Goal: Find specific page/section: Find specific page/section

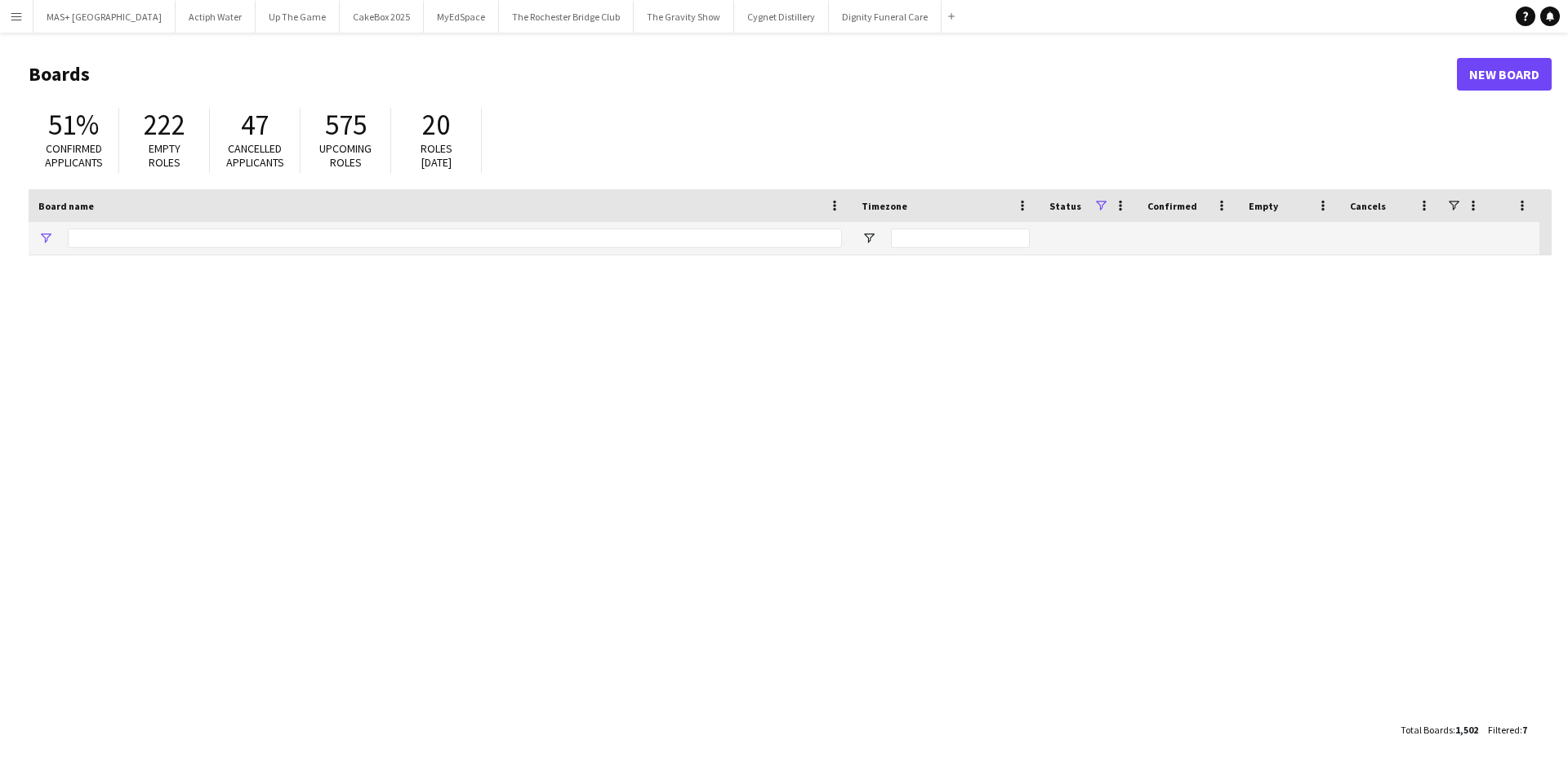
type input "**********"
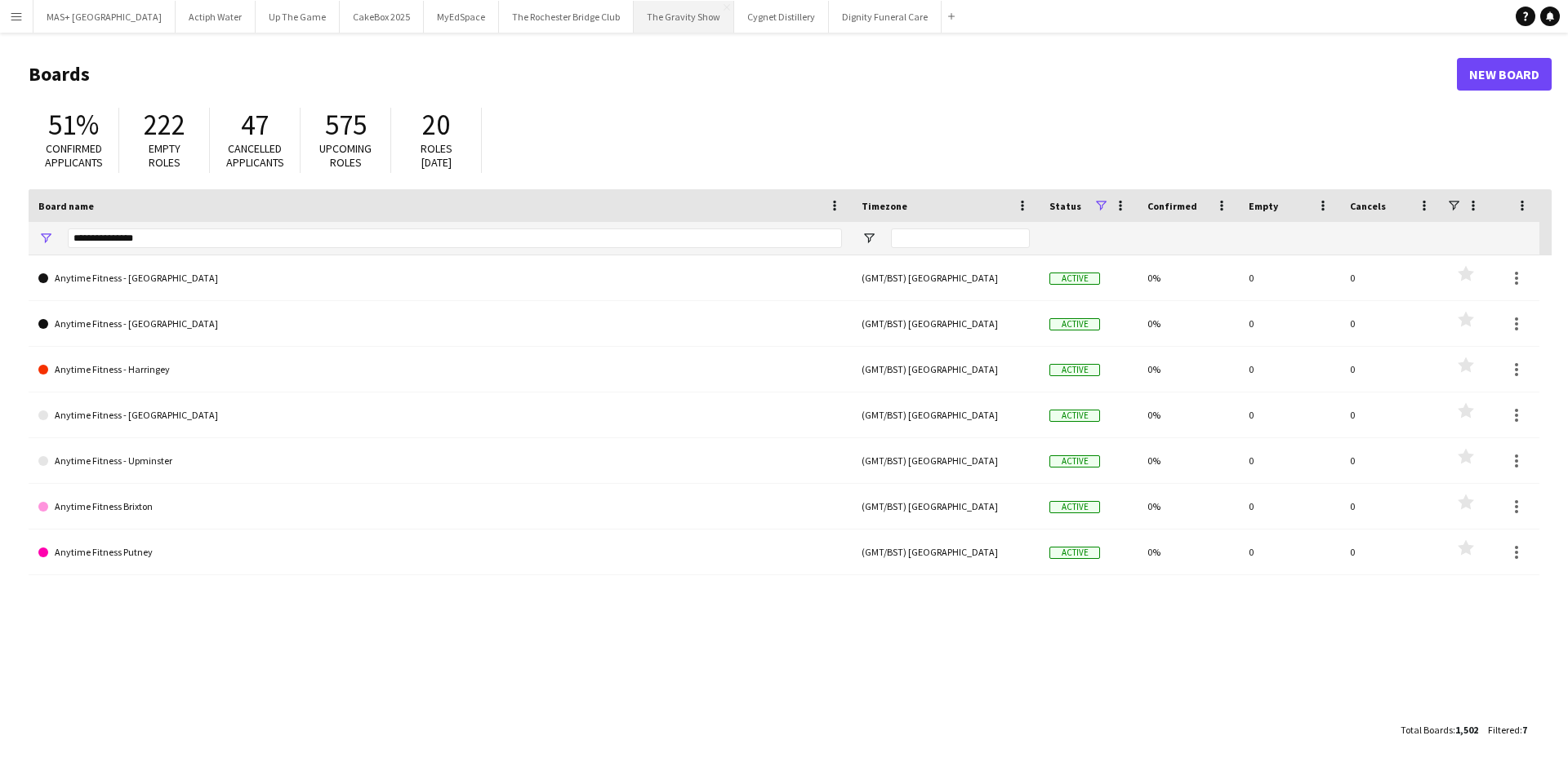
click at [633, 18] on button "The Gravity Show Close" at bounding box center [684, 17] width 100 height 32
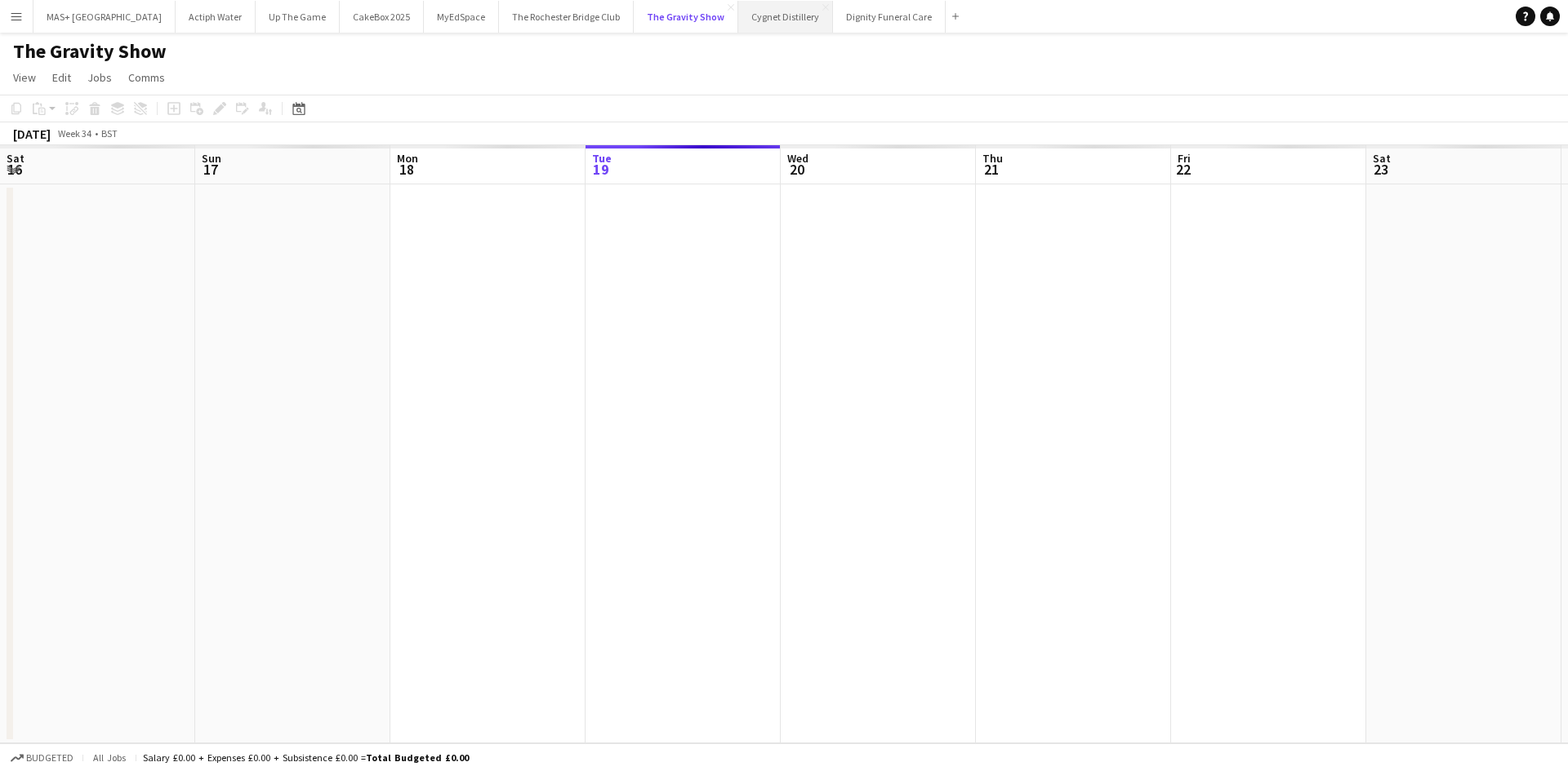
scroll to position [0, 390]
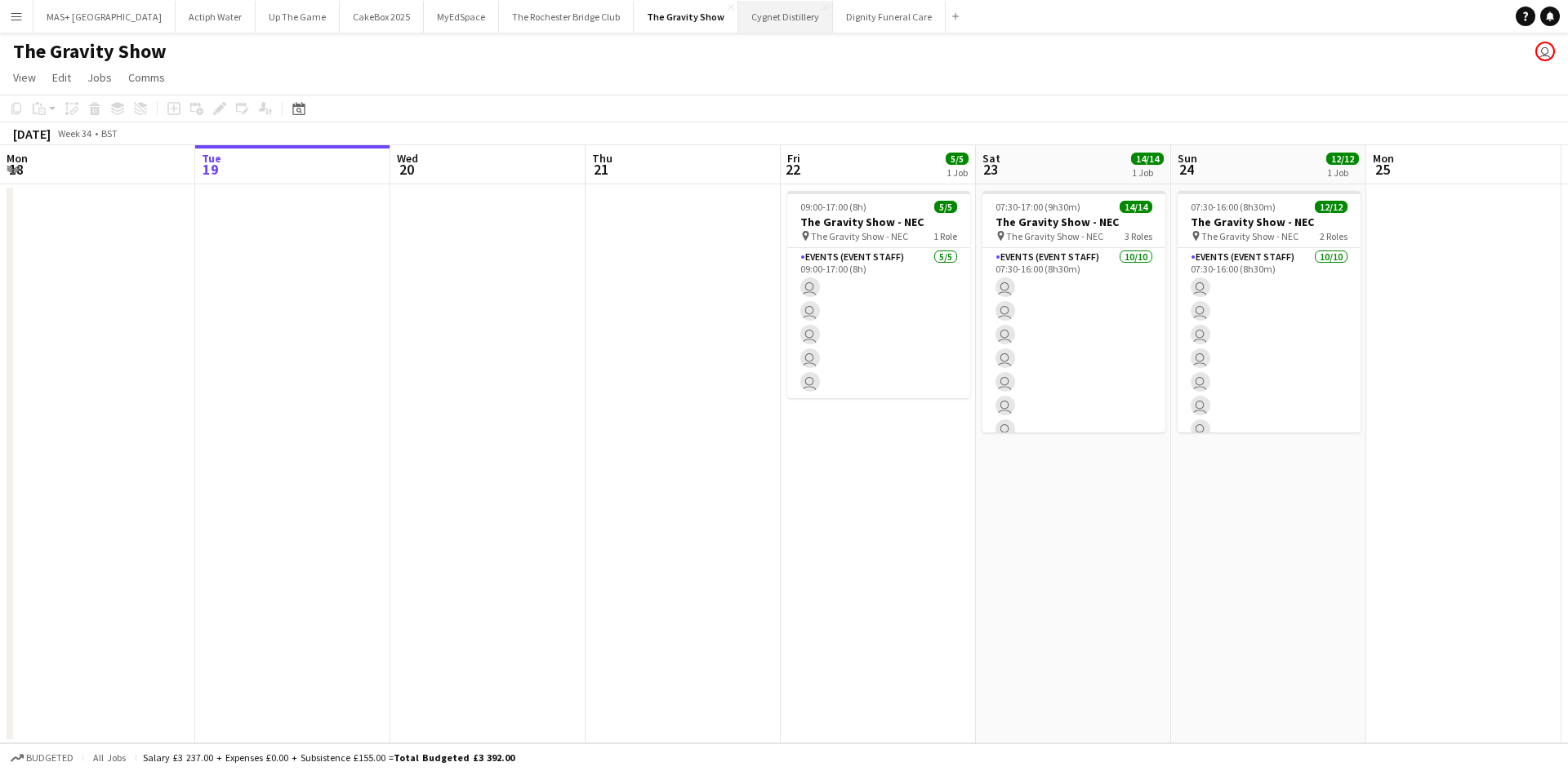
click at [738, 18] on button "Cygnet Distillery Close" at bounding box center [785, 17] width 95 height 32
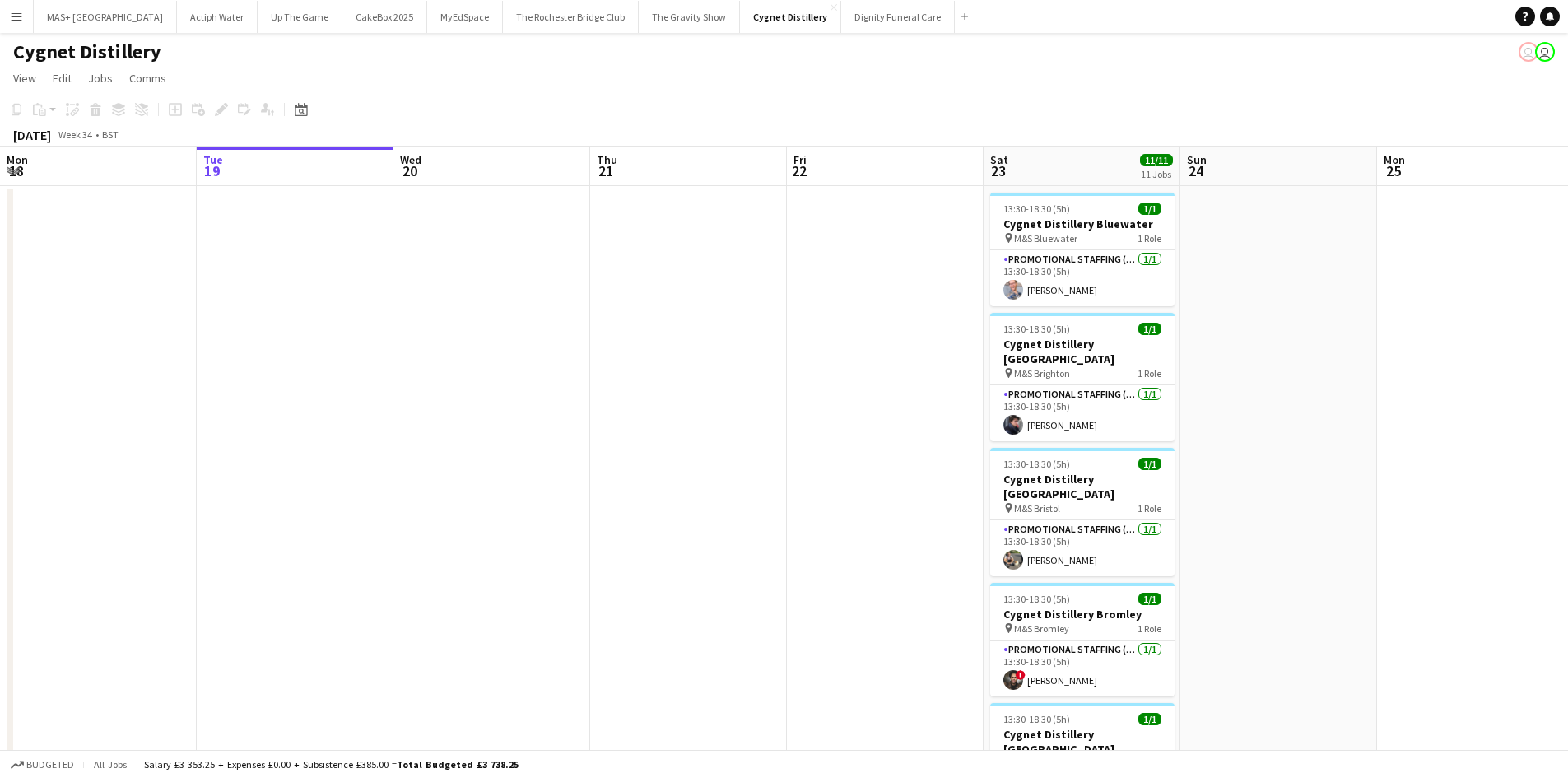
scroll to position [0, 609]
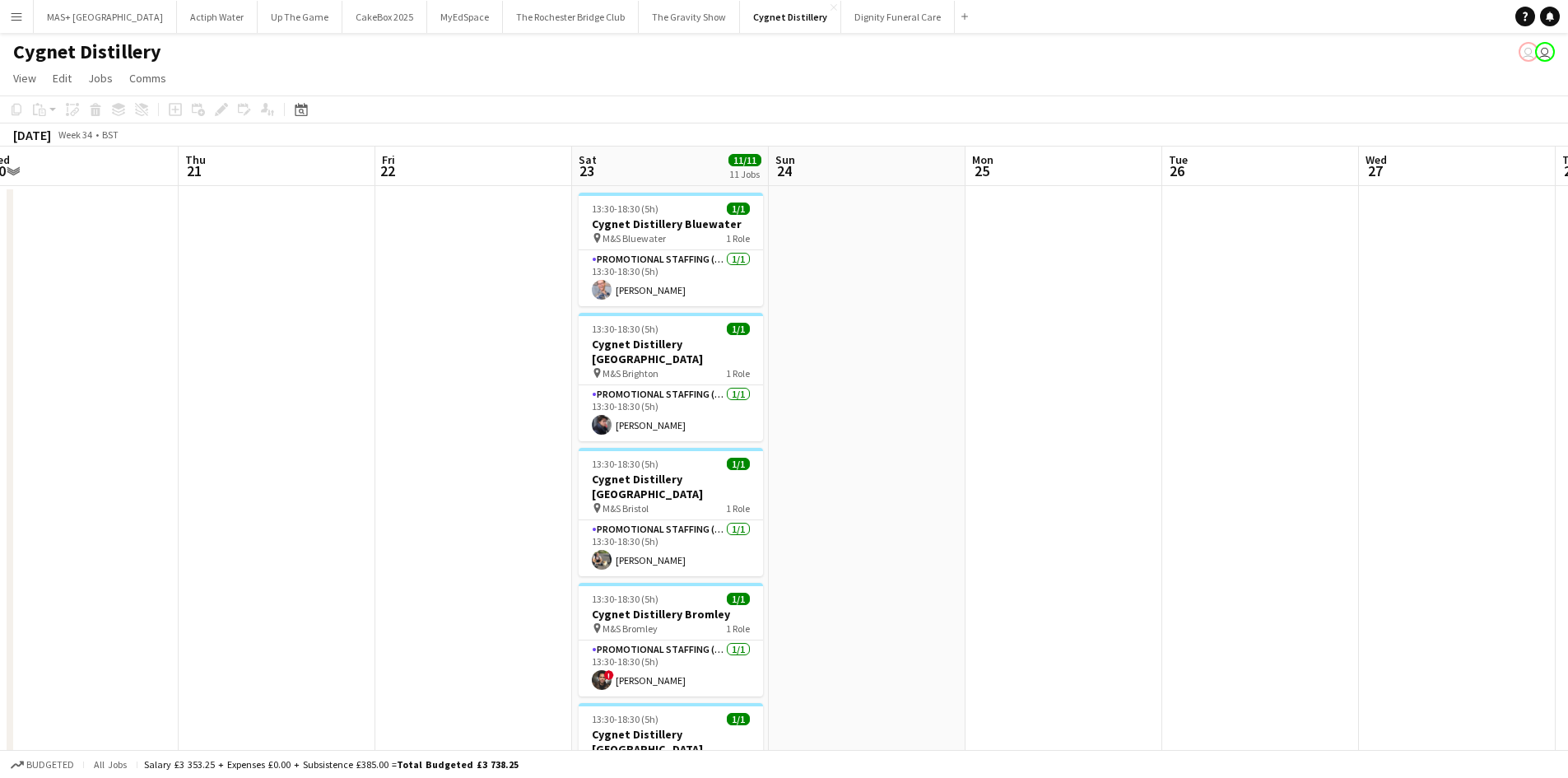
drag, startPoint x: 815, startPoint y: 413, endPoint x: 470, endPoint y: 421, distance: 345.1
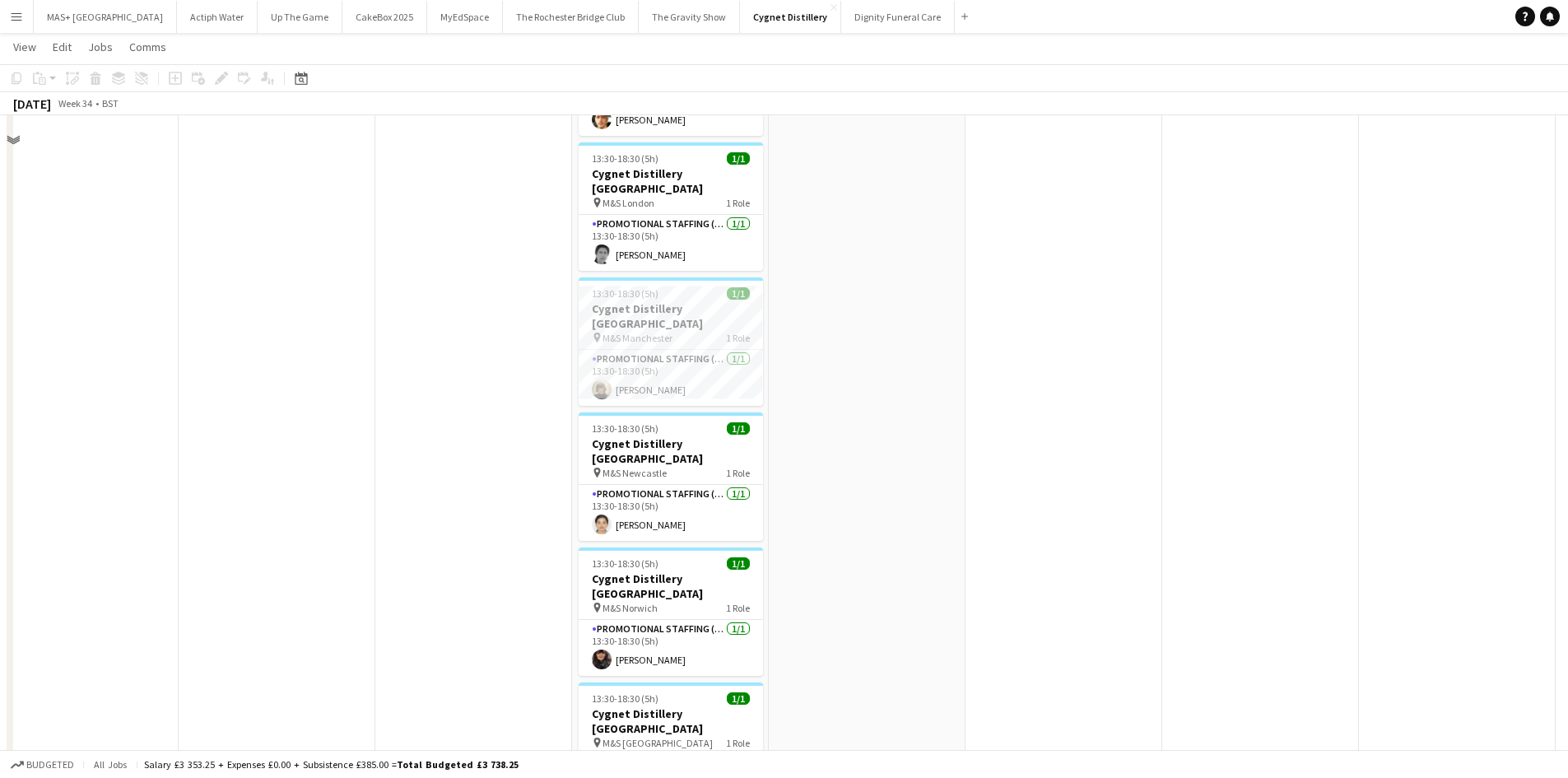
scroll to position [967, 0]
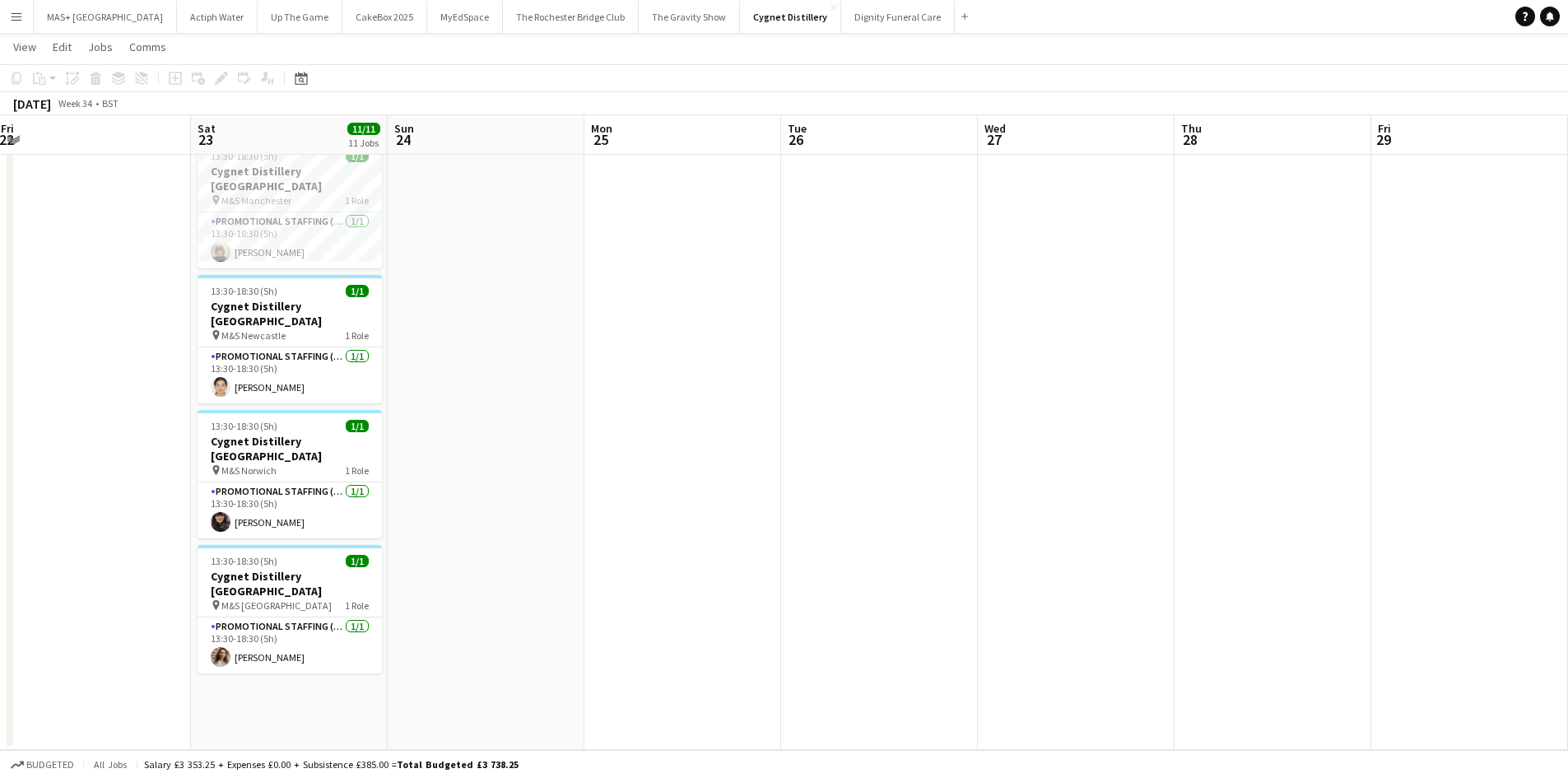
drag, startPoint x: 1140, startPoint y: 509, endPoint x: 281, endPoint y: 511, distance: 859.0
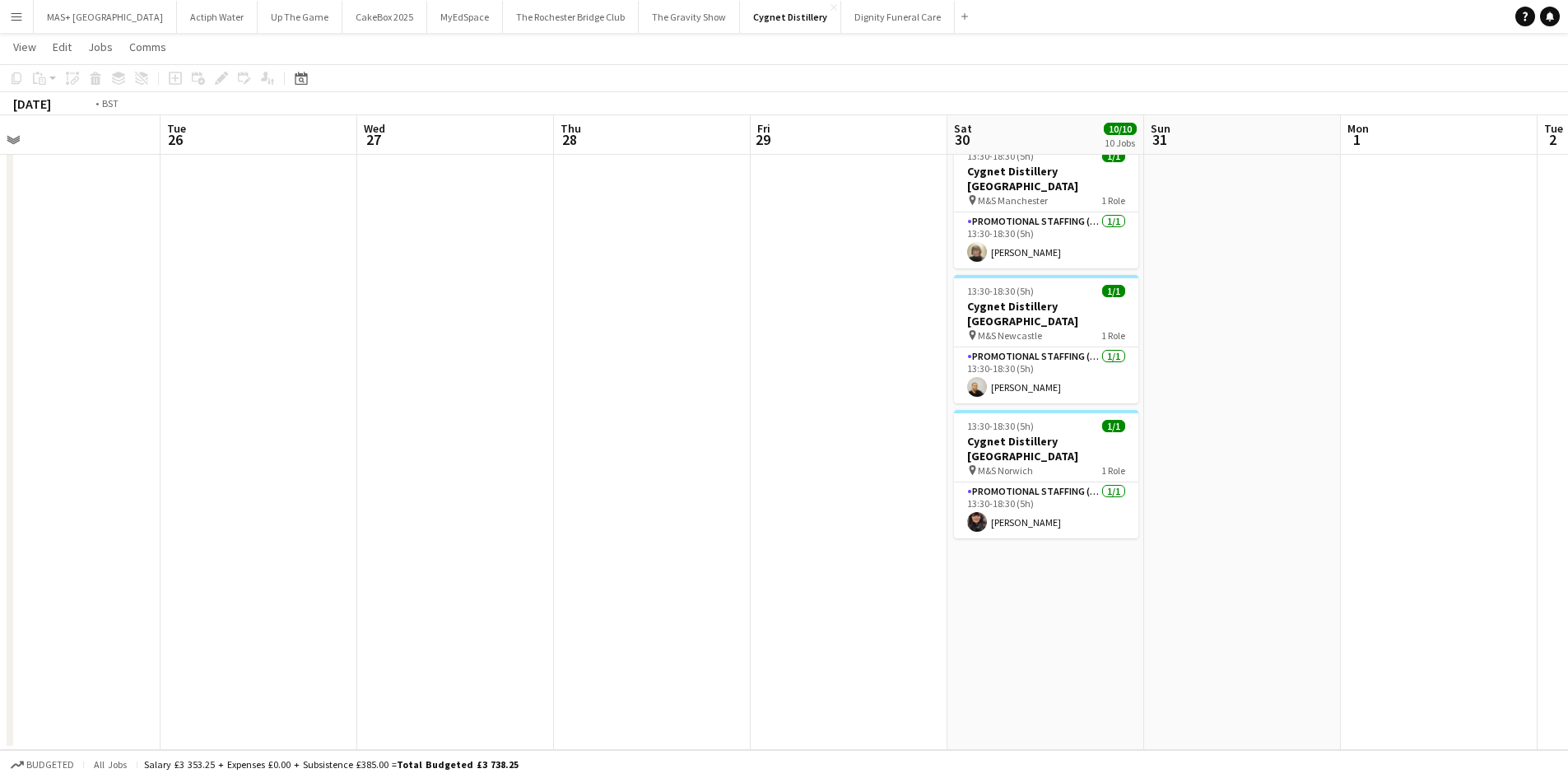
drag, startPoint x: 927, startPoint y: 518, endPoint x: 710, endPoint y: 519, distance: 217.0
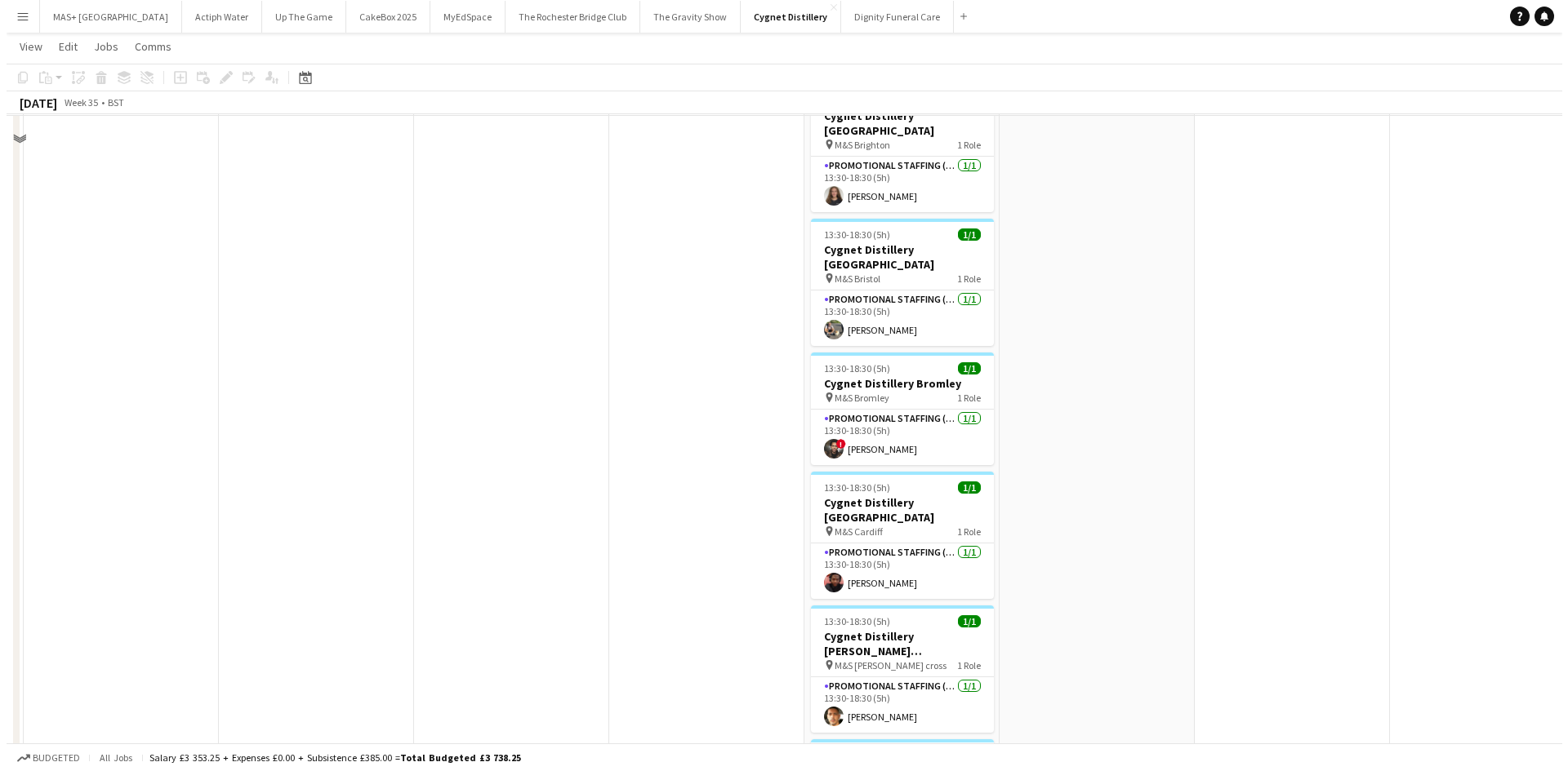
scroll to position [0, 0]
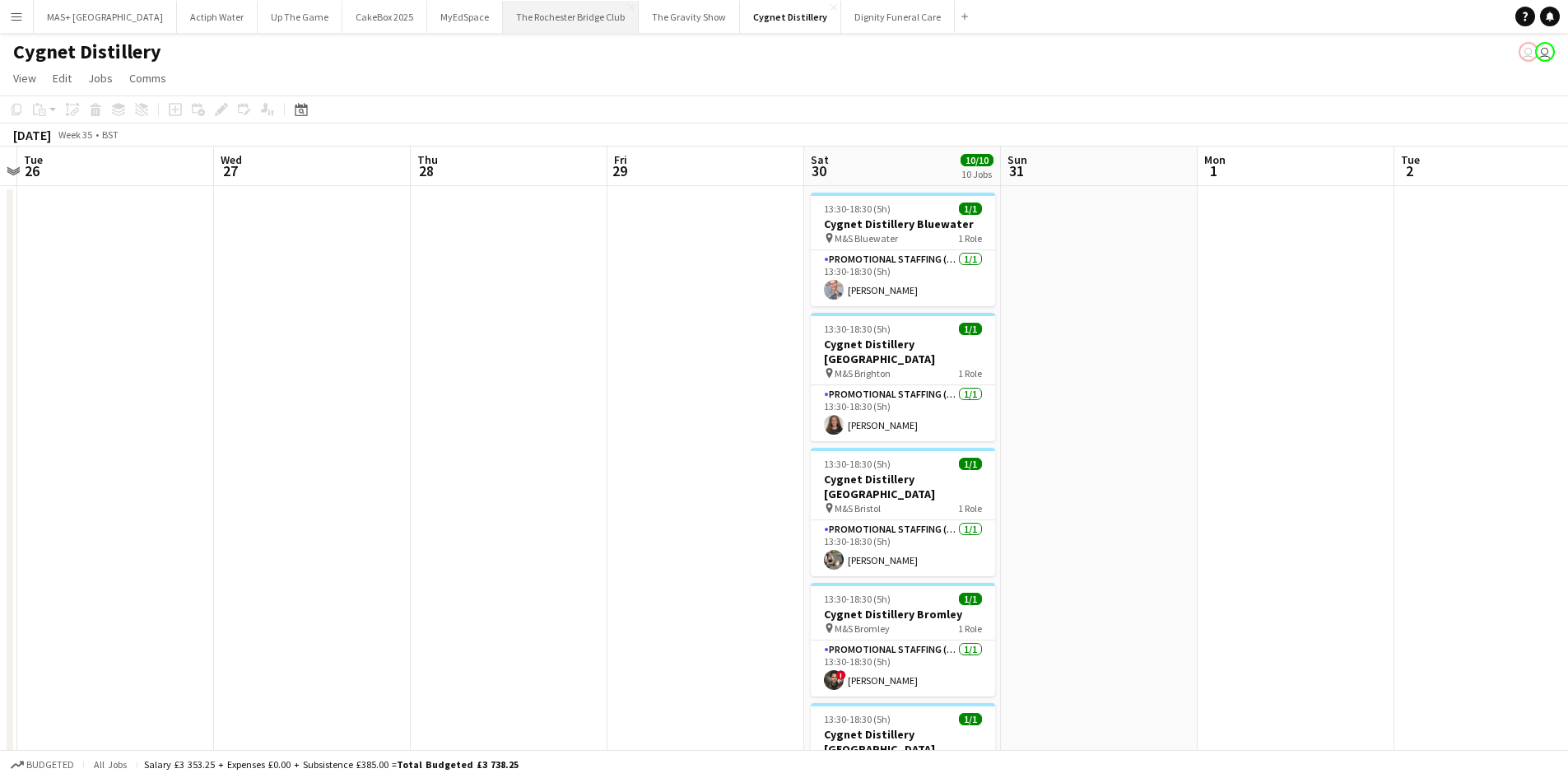
click at [503, 29] on button "The Rochester Bridge Club Close" at bounding box center [571, 17] width 136 height 32
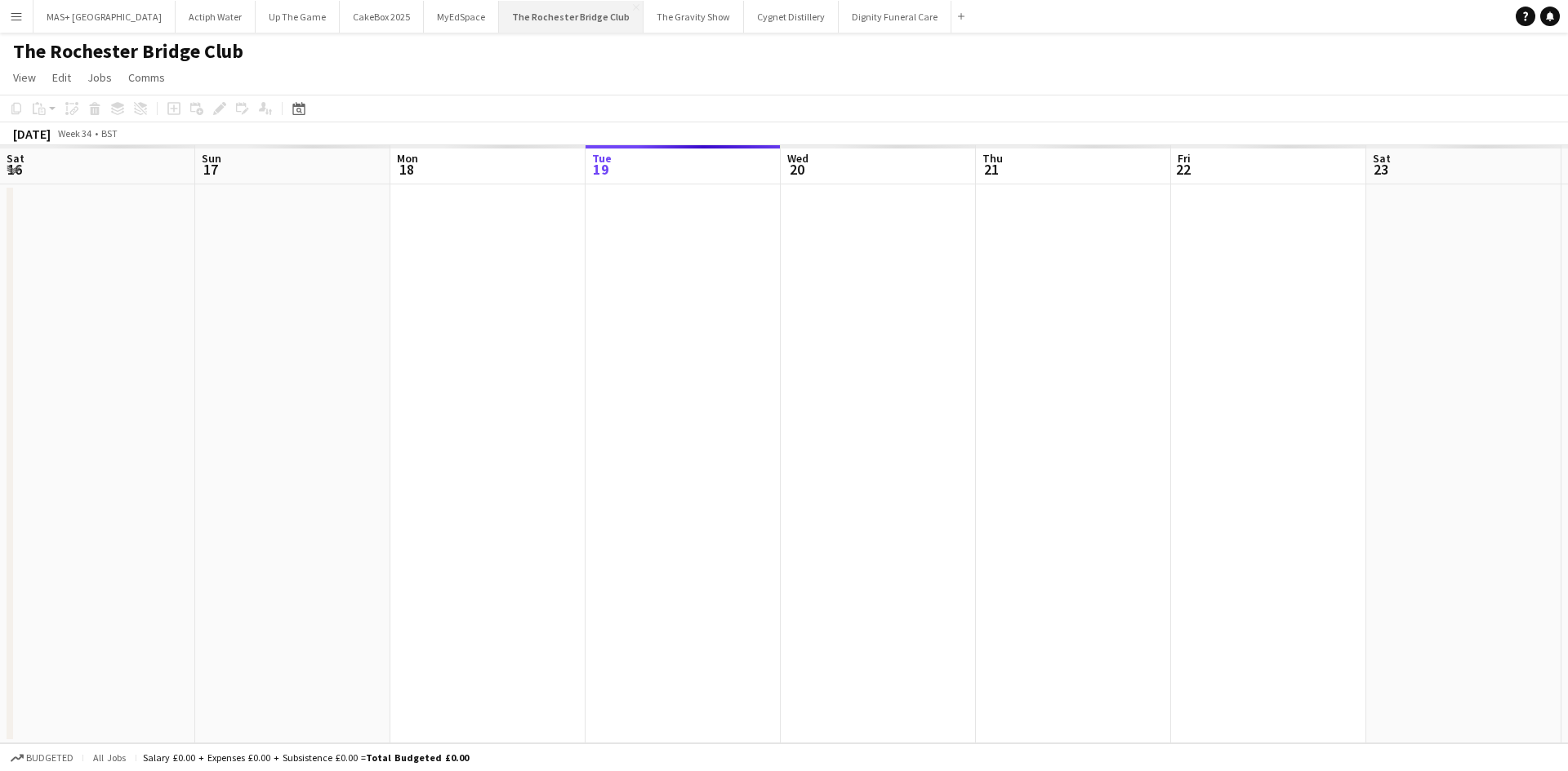
scroll to position [0, 390]
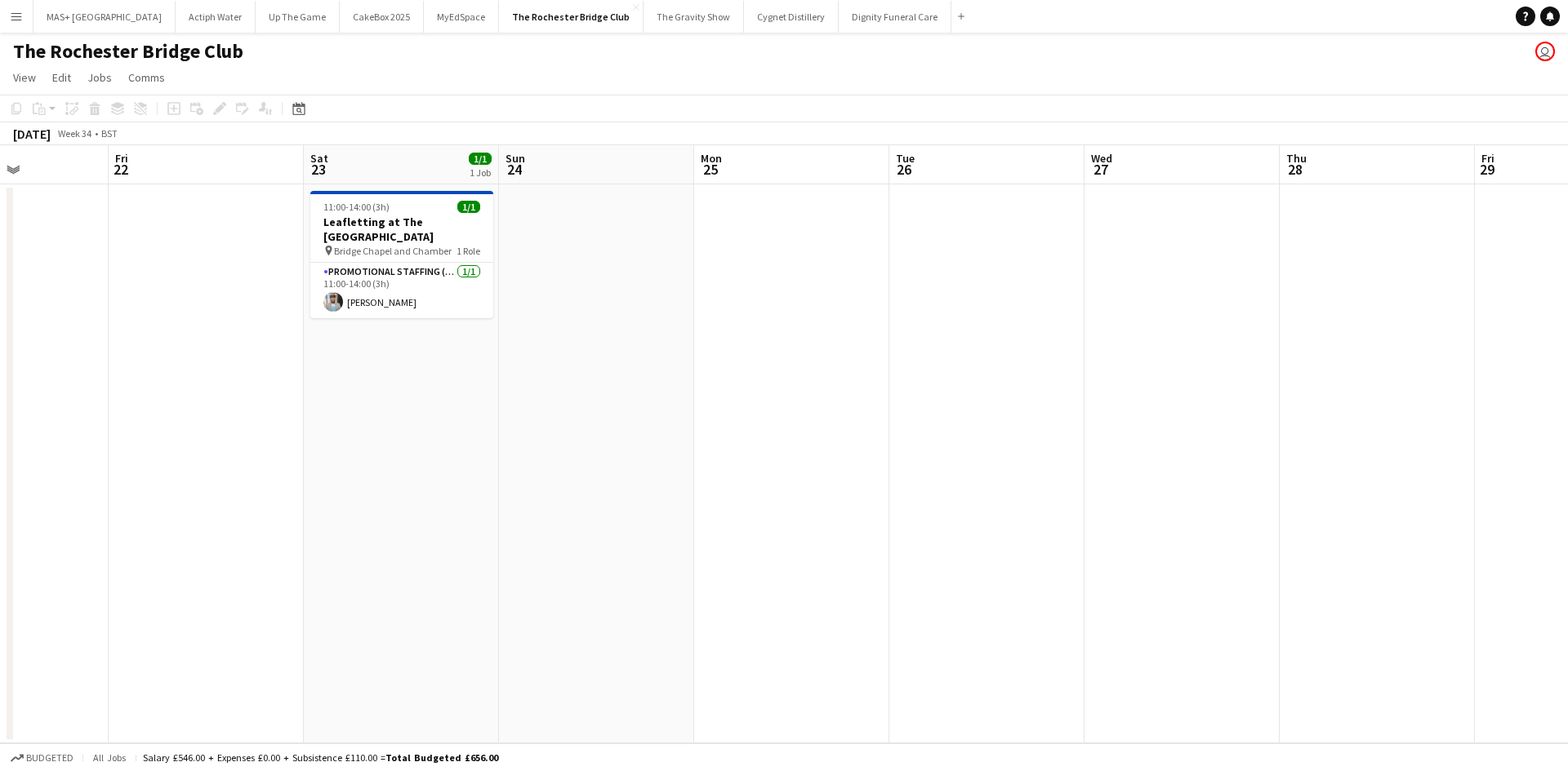
drag, startPoint x: 874, startPoint y: 355, endPoint x: 576, endPoint y: 335, distance: 298.7
click at [64, 336] on app-calendar-viewport "Tue 19 Wed 20 Thu 21 Fri 22 Sat 23 1/1 1 Job Sun 24 Mon 25 Tue 26 Wed 27 Thu 28…" at bounding box center [784, 445] width 1568 height 599
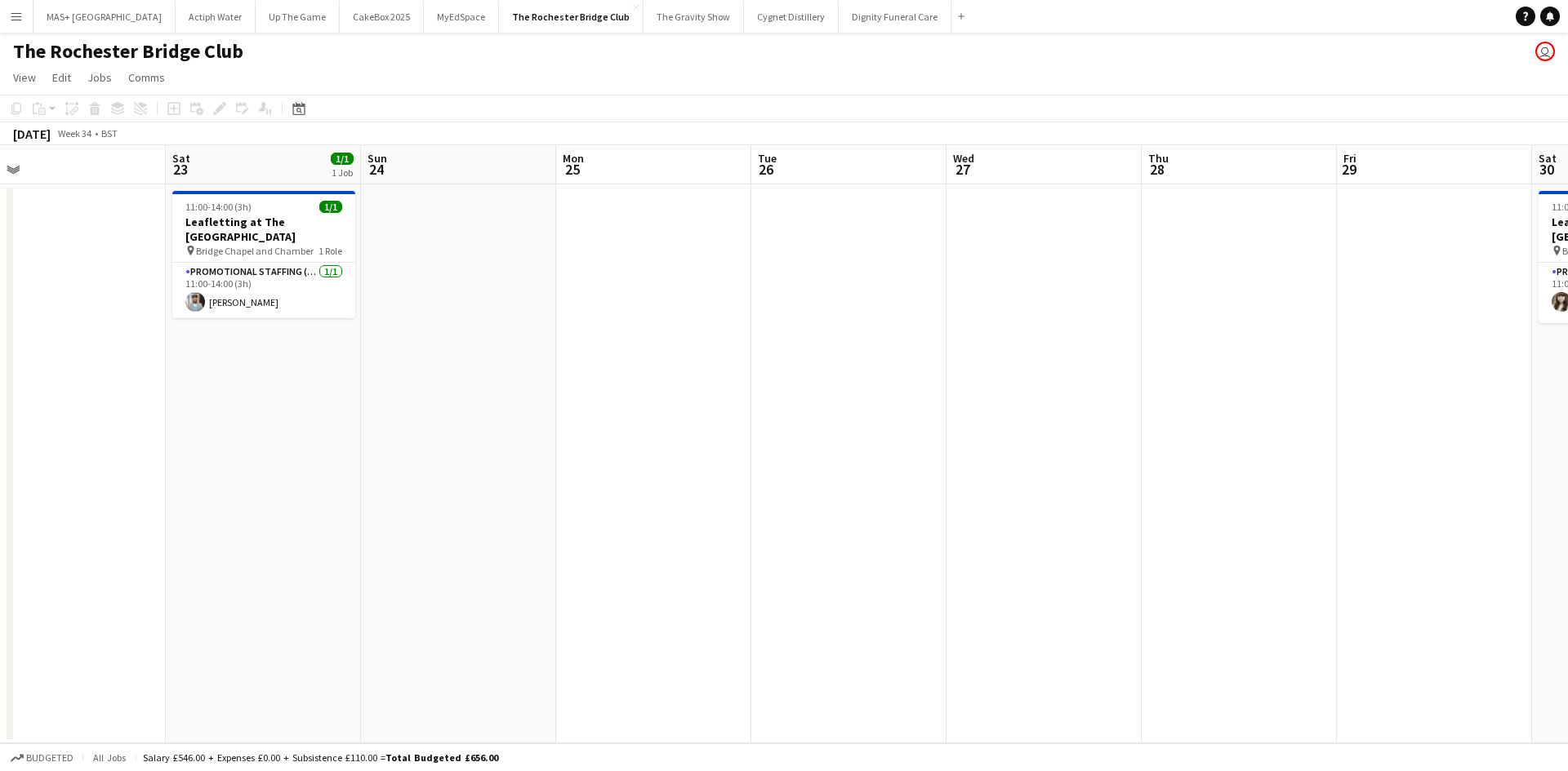
scroll to position [0, 566]
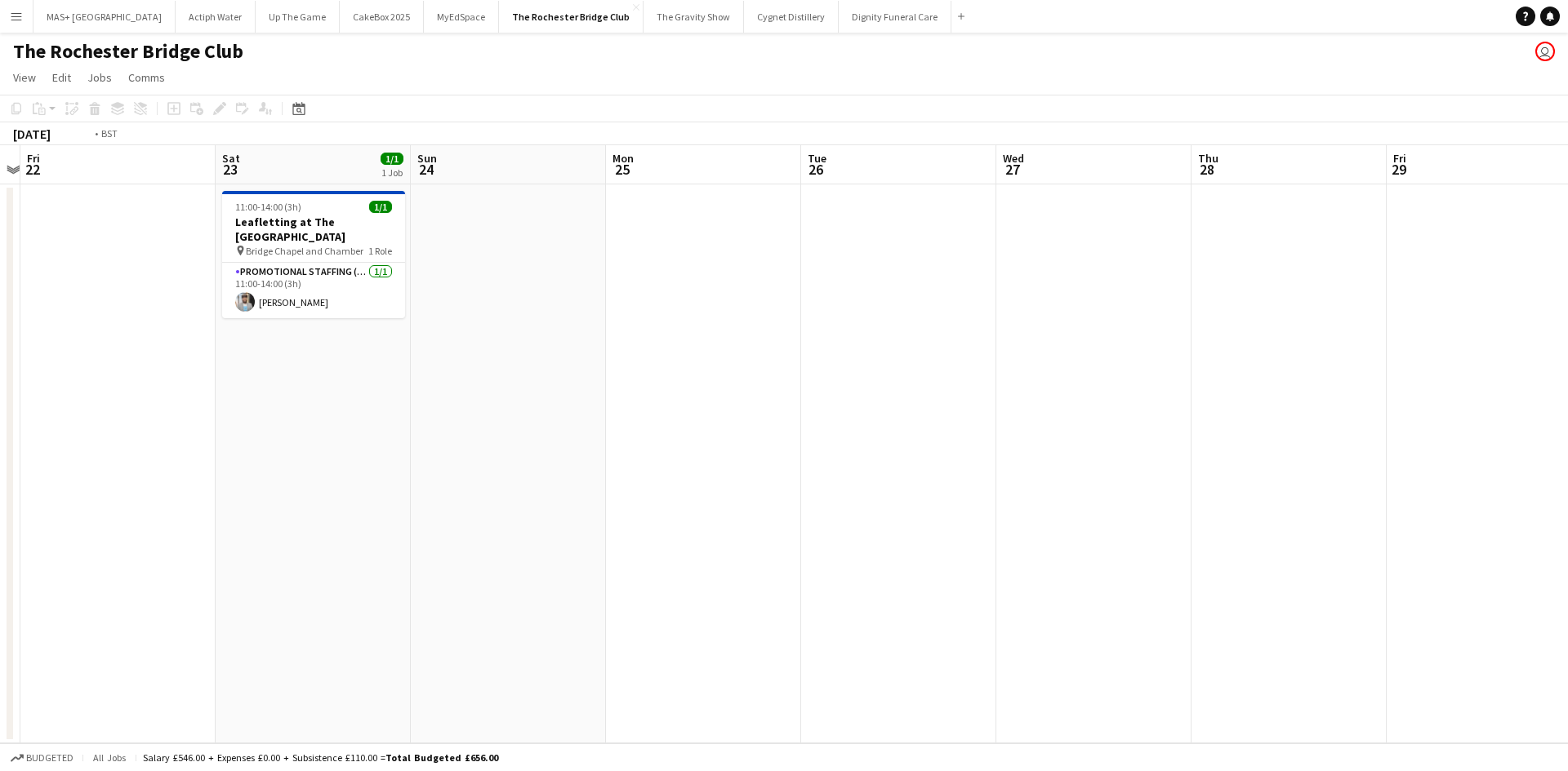
drag, startPoint x: 1022, startPoint y: 375, endPoint x: 313, endPoint y: 310, distance: 712.0
click at [294, 310] on app-calendar-viewport "Tue 19 Wed 20 Thu 21 Fri 22 Sat 23 1/1 1 Job Sun 24 Mon 25 Tue 26 Wed 27 Thu 28…" at bounding box center [784, 445] width 1568 height 599
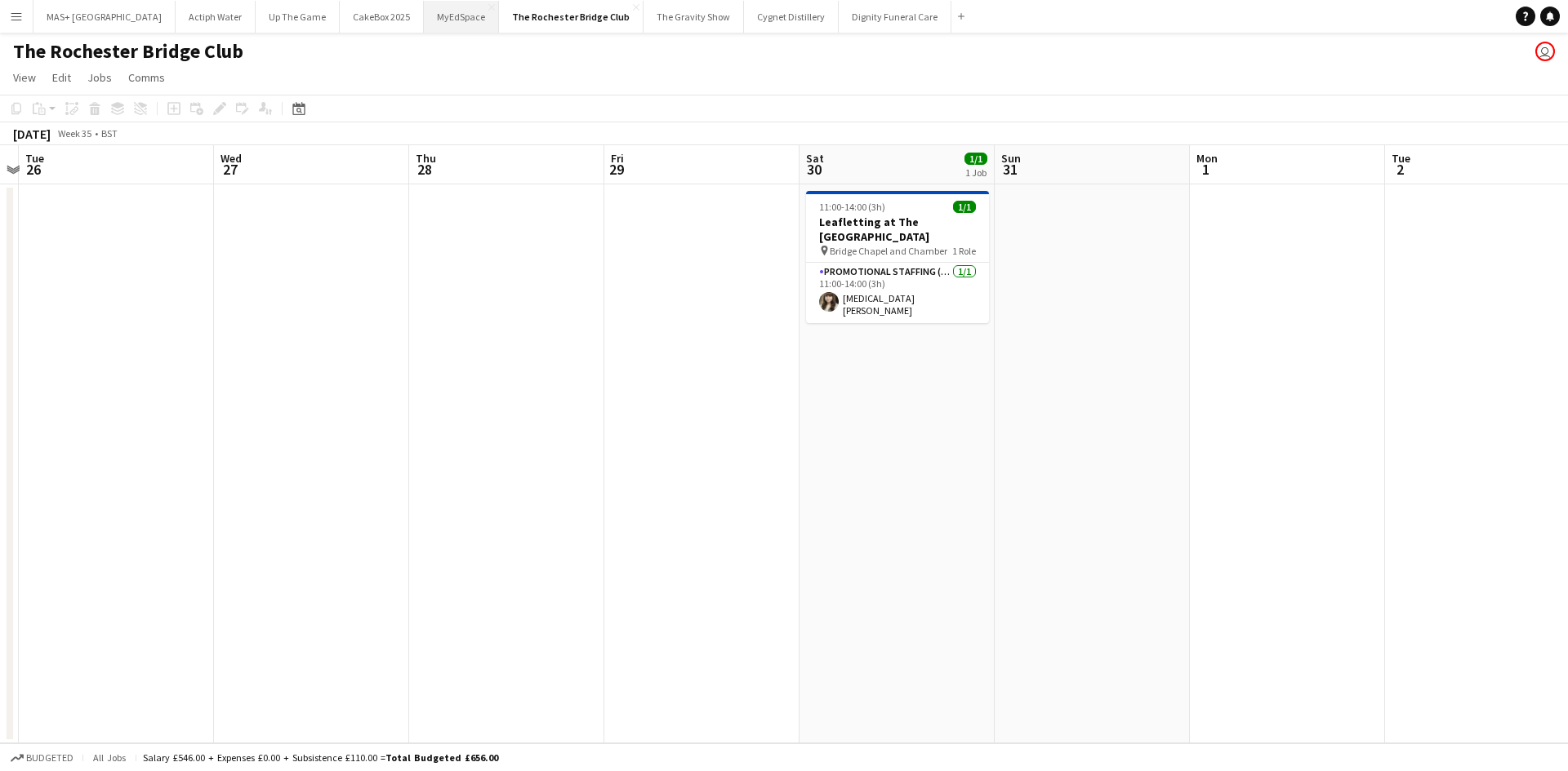
click at [424, 20] on button "MyEdSpace Close" at bounding box center [461, 17] width 75 height 32
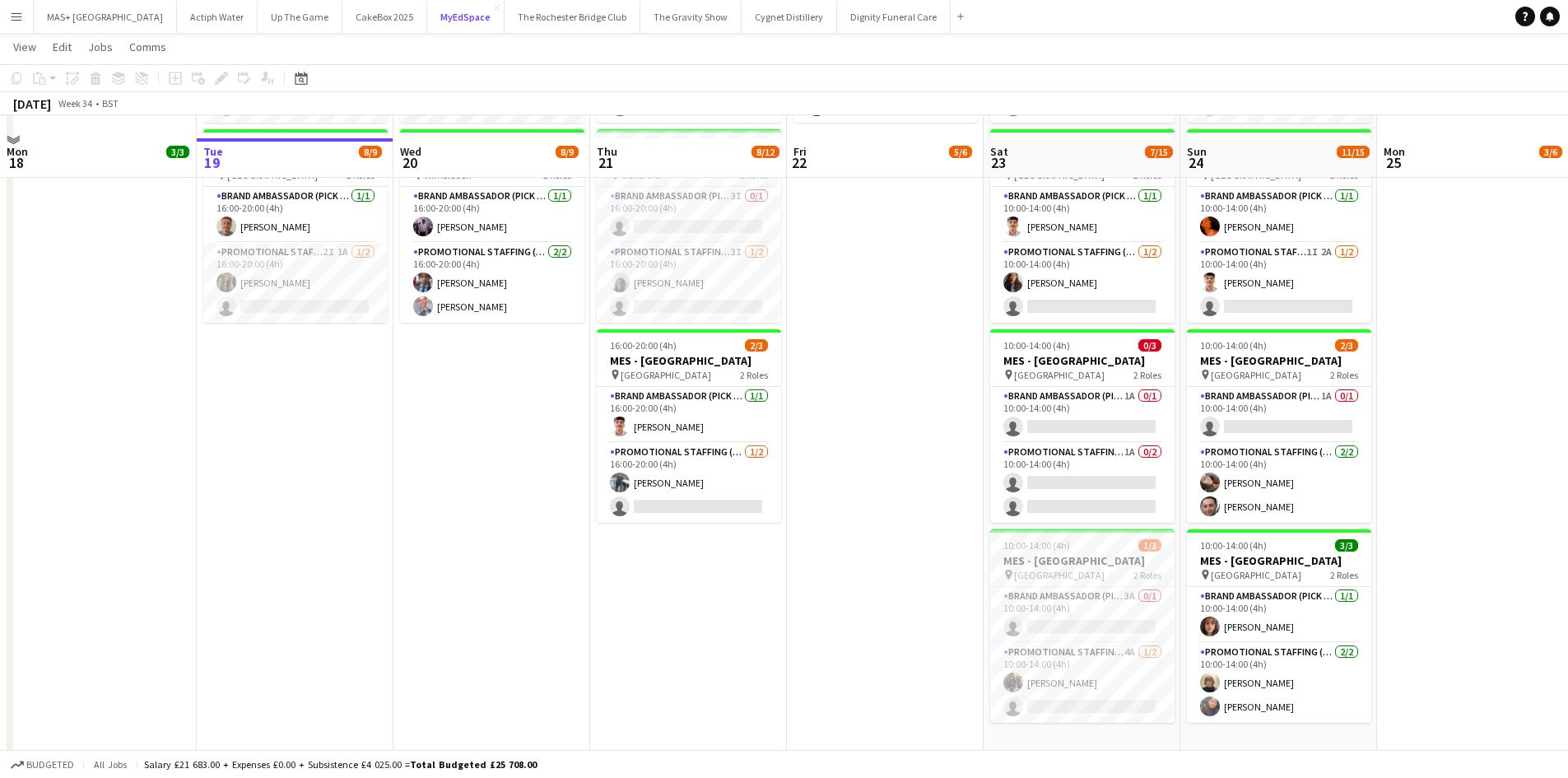
scroll to position [412, 0]
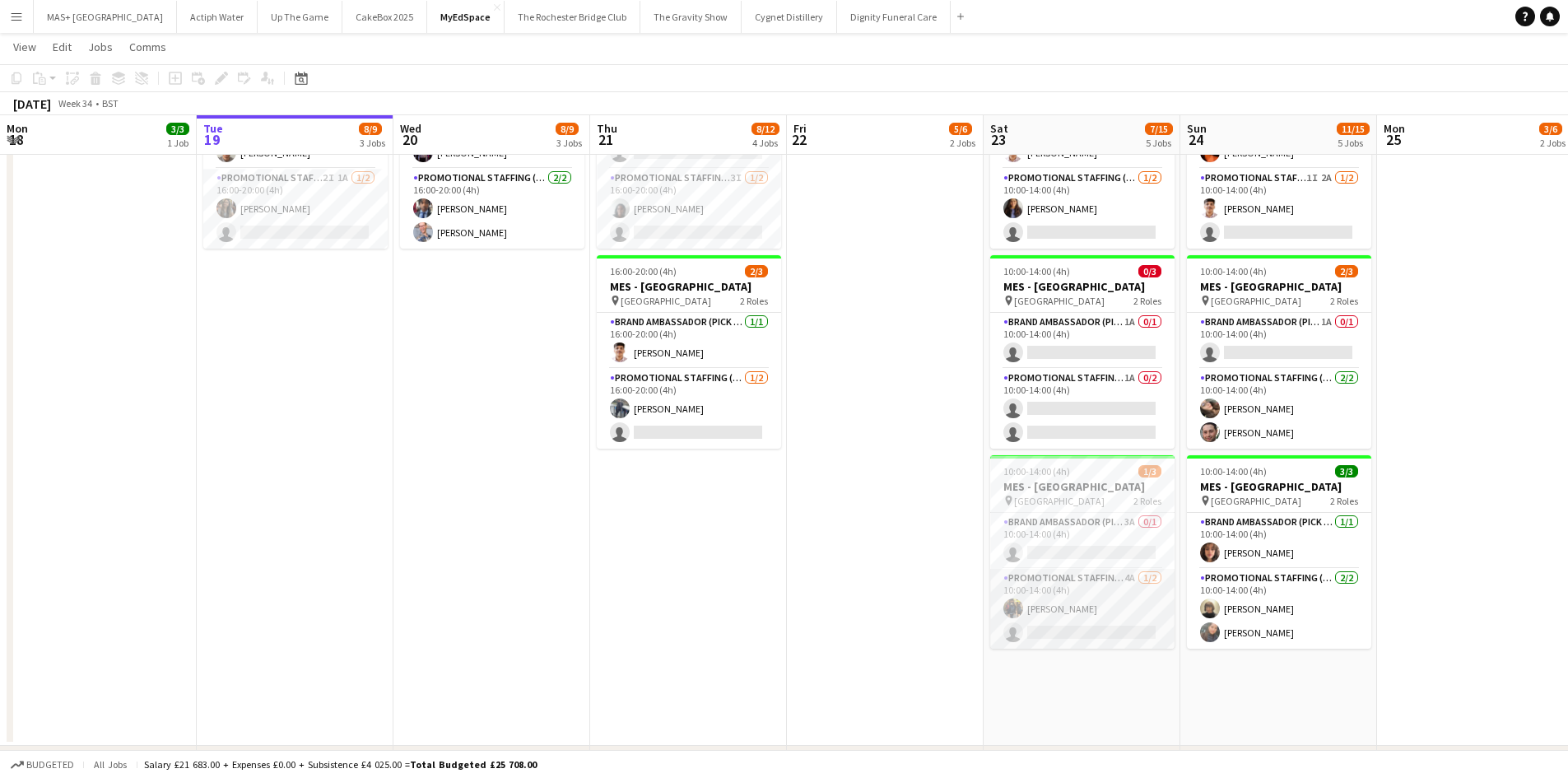
click at [1068, 585] on app-card-role "Promotional Staffing (Brand Ambassadors) 4A [DATE] 10:00-14:00 (4h) [PERSON_NAM…" at bounding box center [1082, 609] width 185 height 79
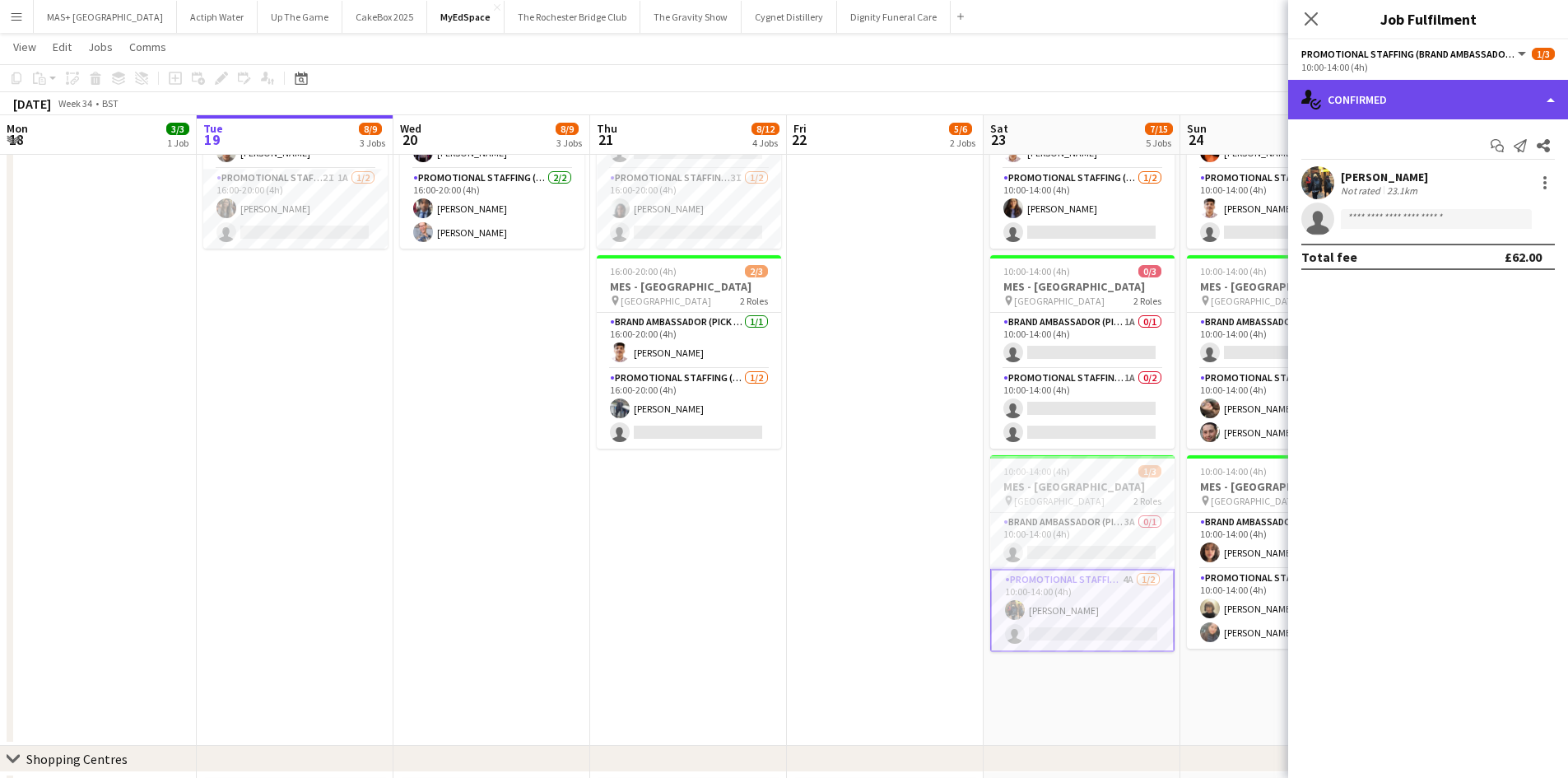
click at [1414, 111] on div "single-neutral-actions-check-2 Confirmed" at bounding box center [1429, 99] width 280 height 40
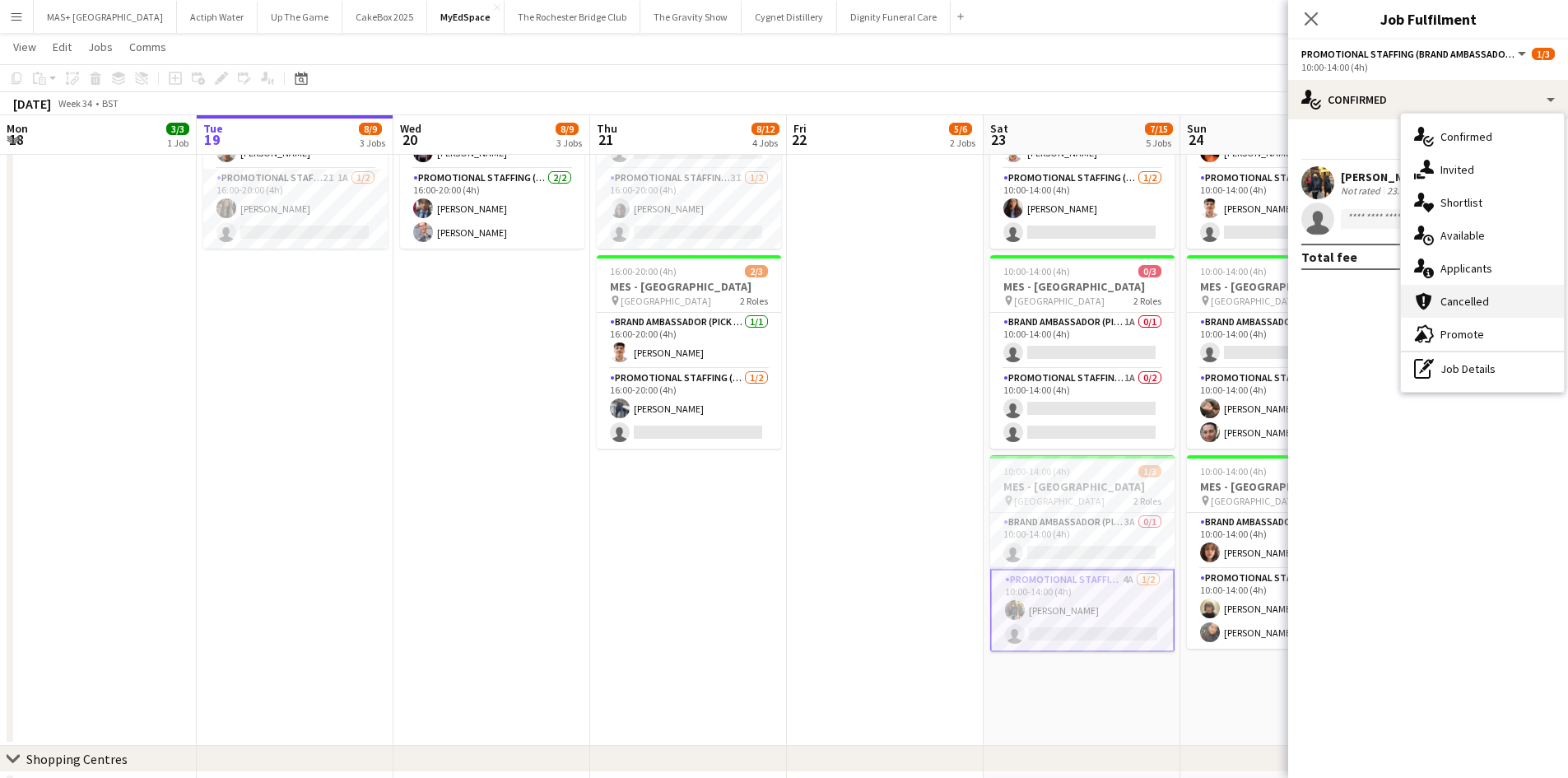
click at [1466, 292] on div "cancellation Cancelled" at bounding box center [1483, 301] width 163 height 33
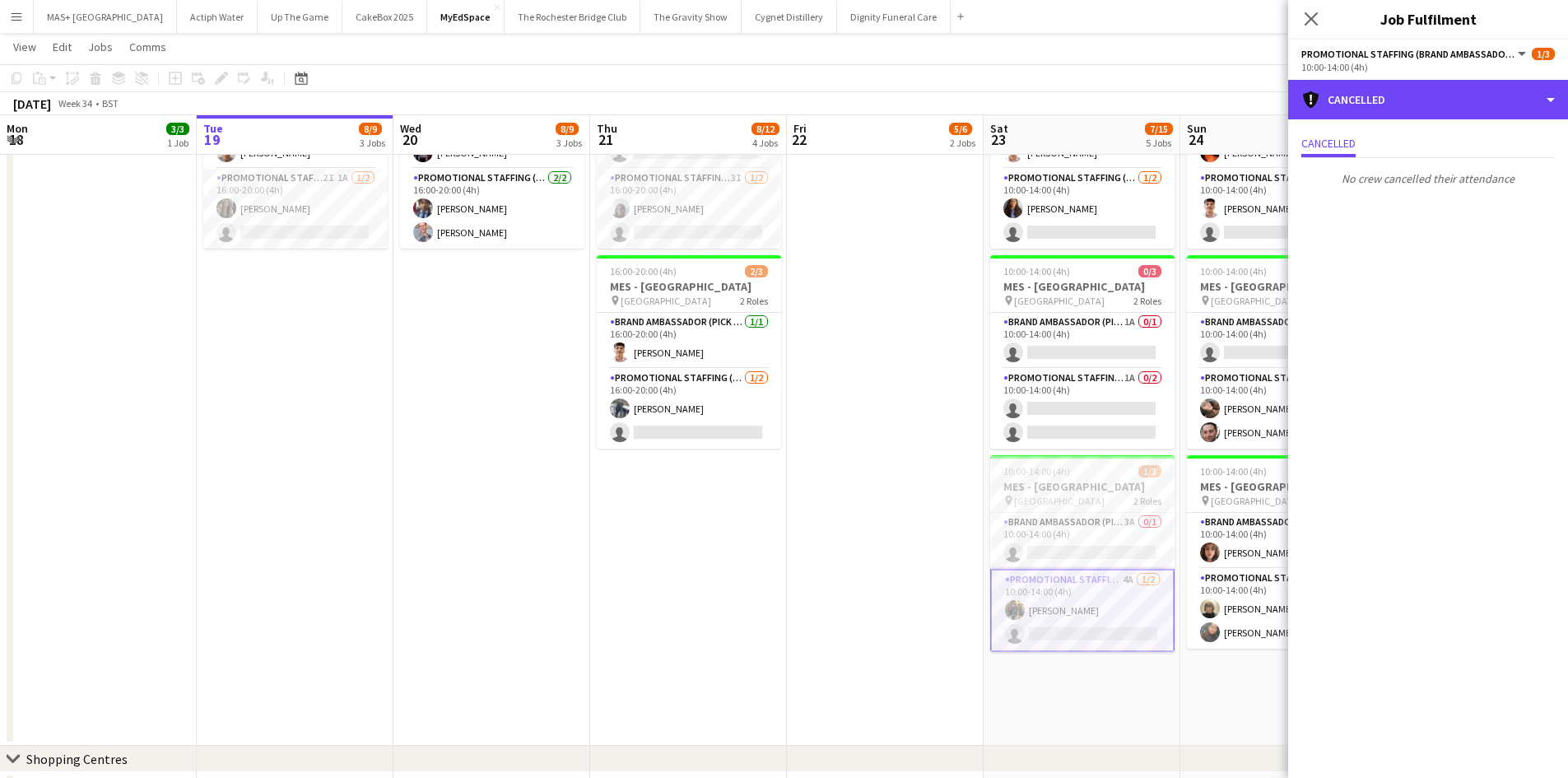
drag, startPoint x: 1409, startPoint y: 107, endPoint x: 1442, endPoint y: 160, distance: 62.4
click at [1410, 107] on div "cancellation Cancelled" at bounding box center [1429, 99] width 280 height 40
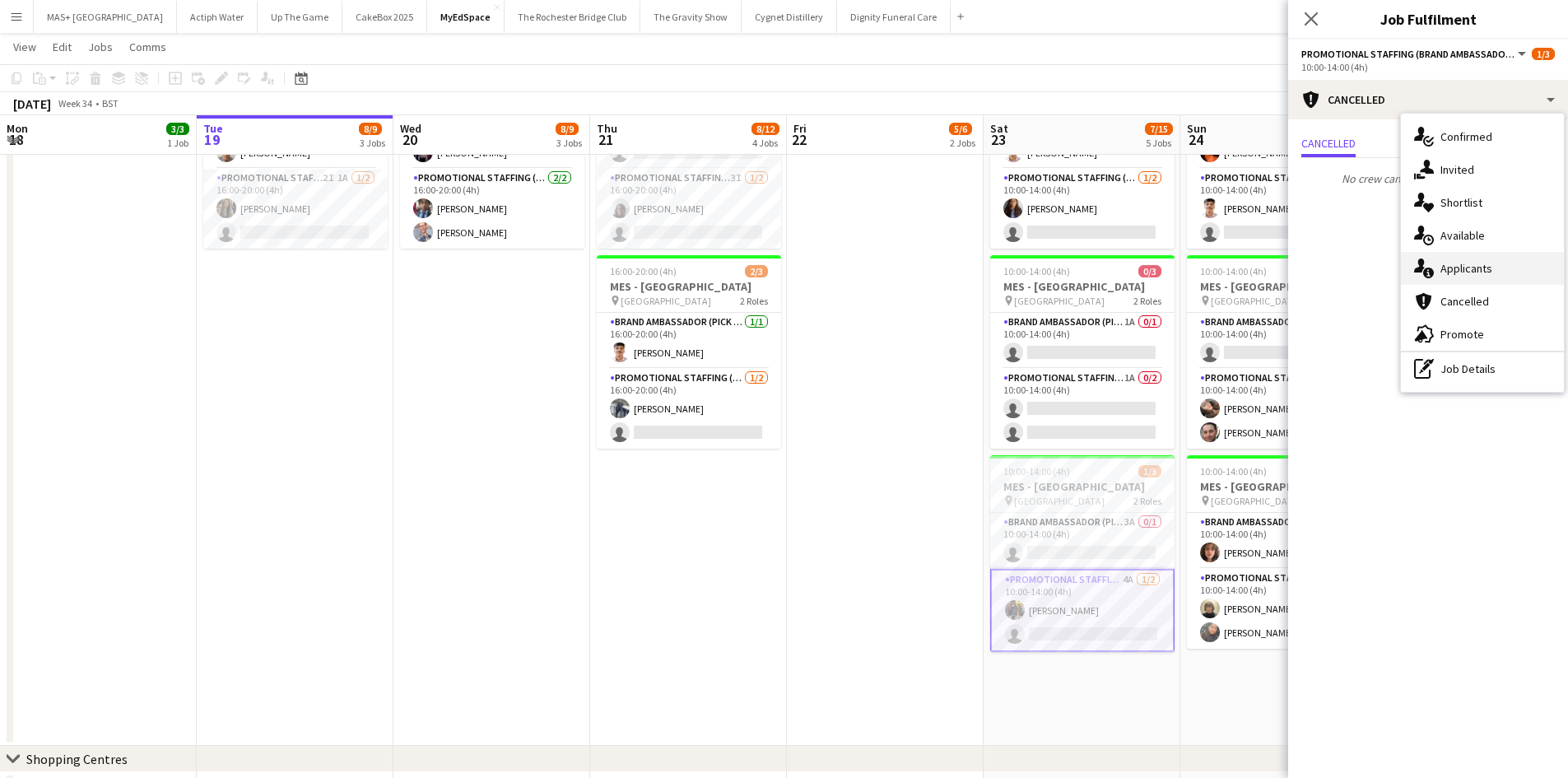
click at [1475, 267] on div "single-neutral-actions-information Applicants" at bounding box center [1483, 268] width 163 height 33
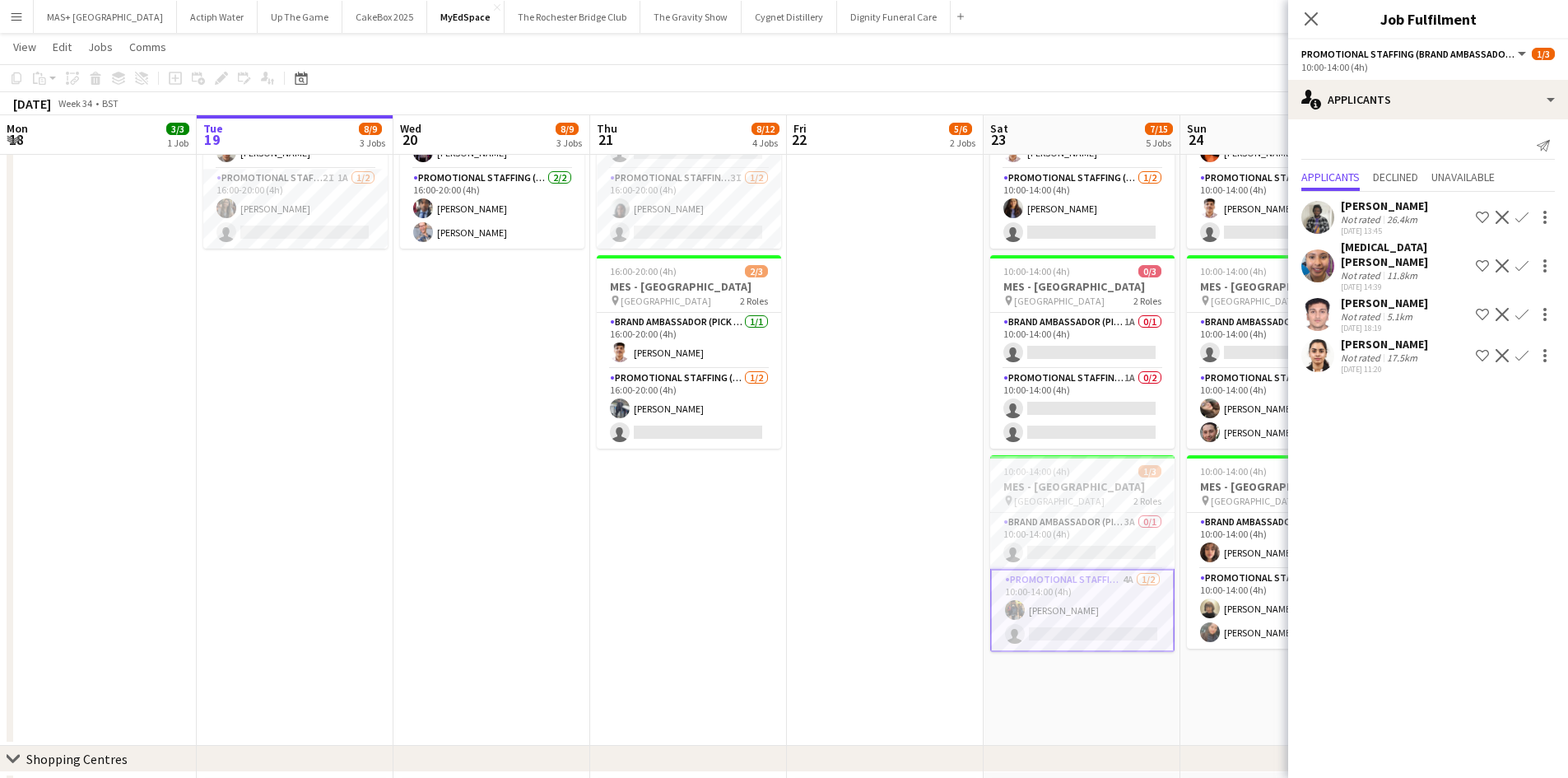
click at [842, 628] on app-date-cell "16:00-20:00 (4h) 2/3 MES - [GEOGRAPHIC_DATA] pin Kingston 2 Roles Brand Ambassa…" at bounding box center [886, 297] width 197 height 898
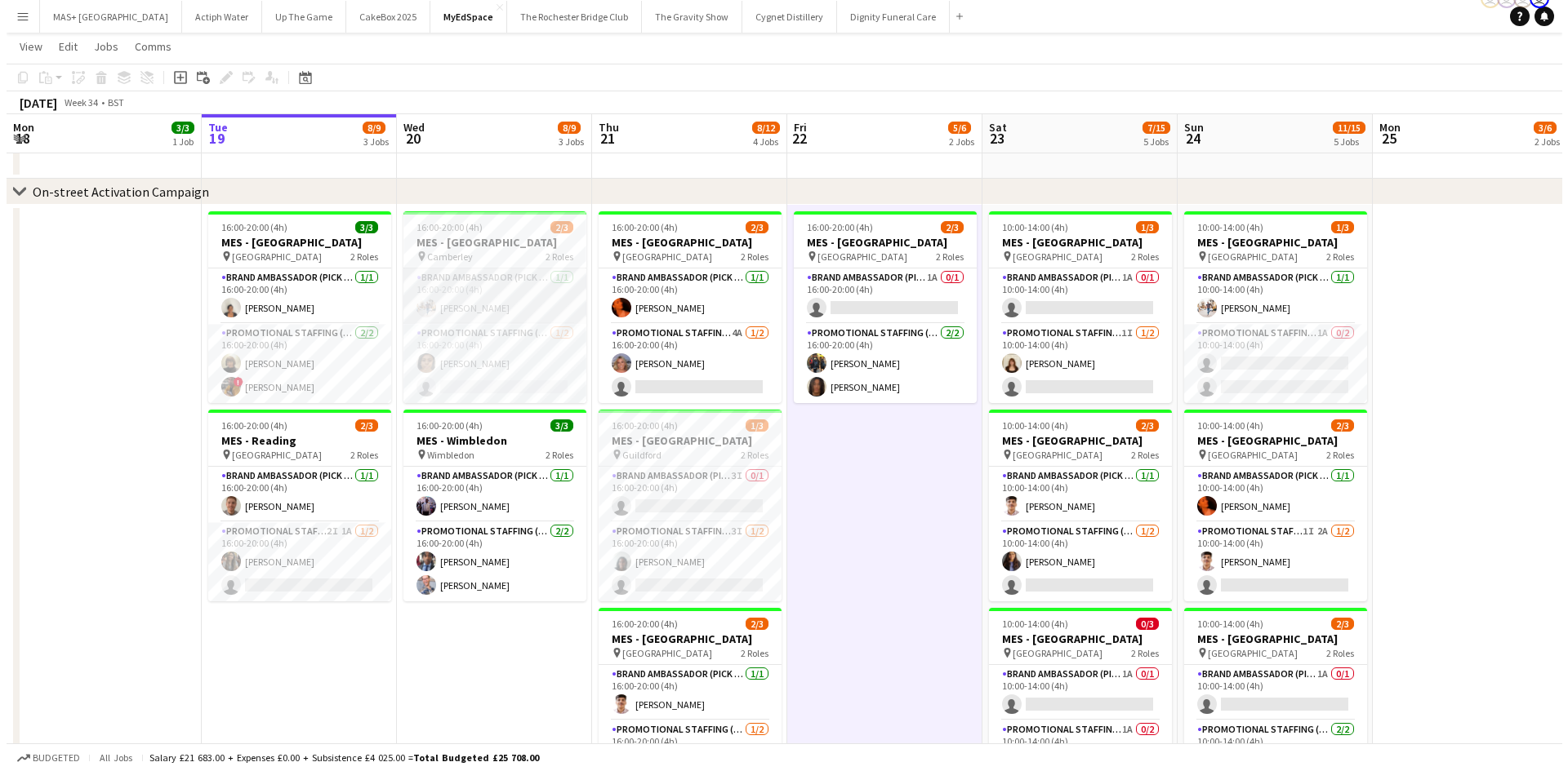
scroll to position [0, 0]
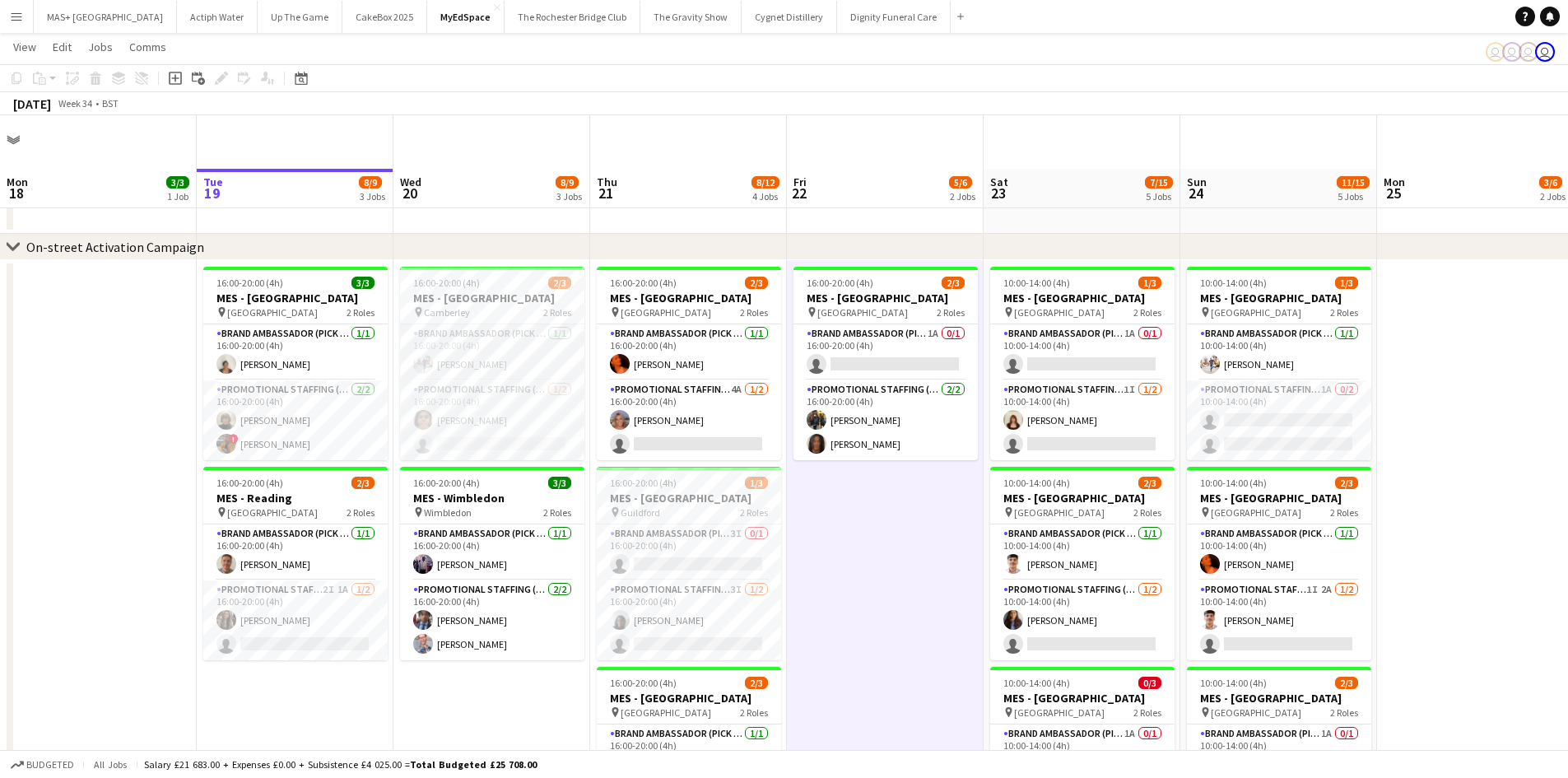
click at [306, 33] on app-page-menu "View Day view expanded Day view collapsed Month view Date picker Jump to [DATE]…" at bounding box center [784, 49] width 1568 height 32
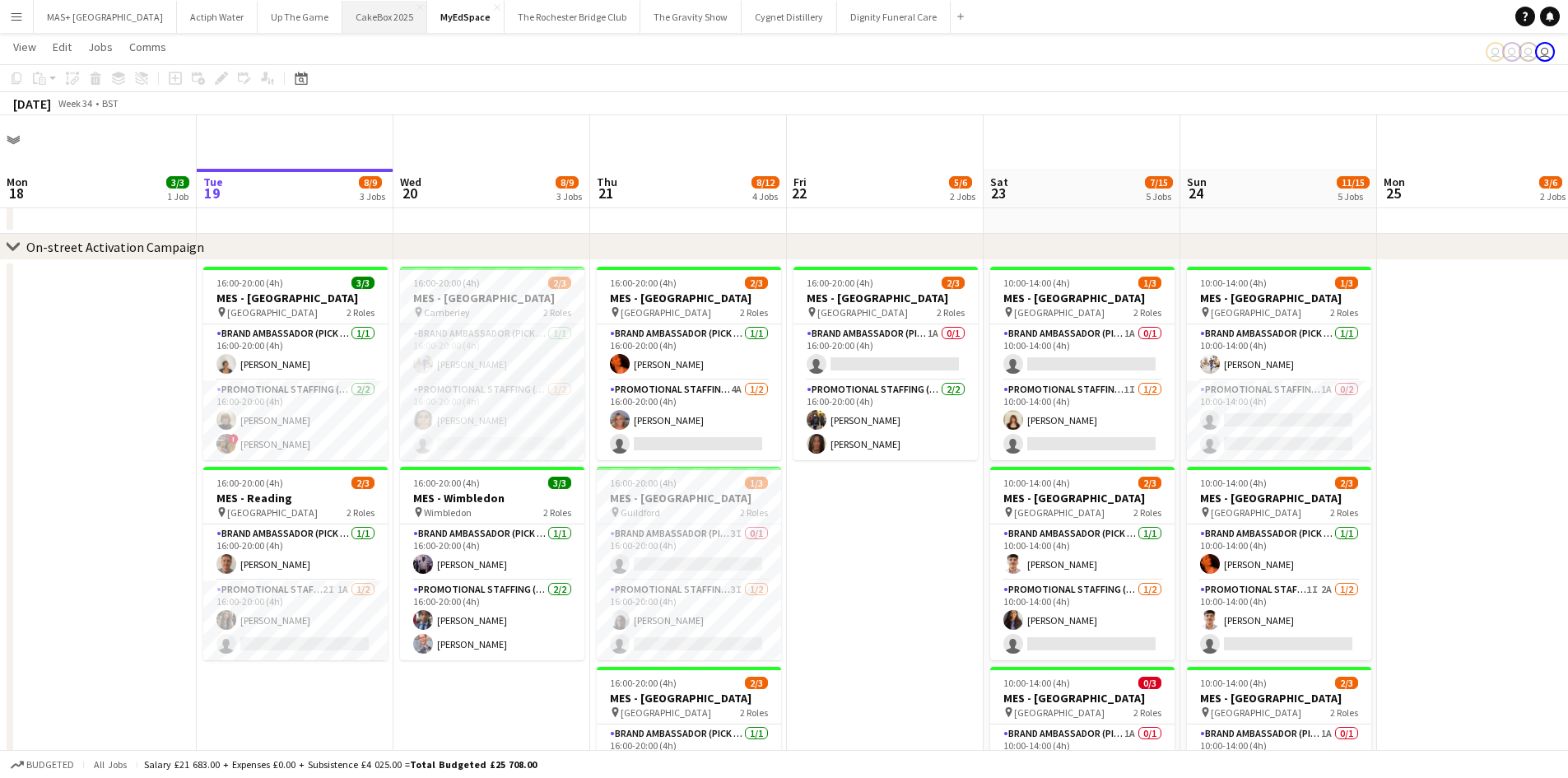
click at [343, 18] on button "CakeBox 2025 Close" at bounding box center [384, 17] width 84 height 32
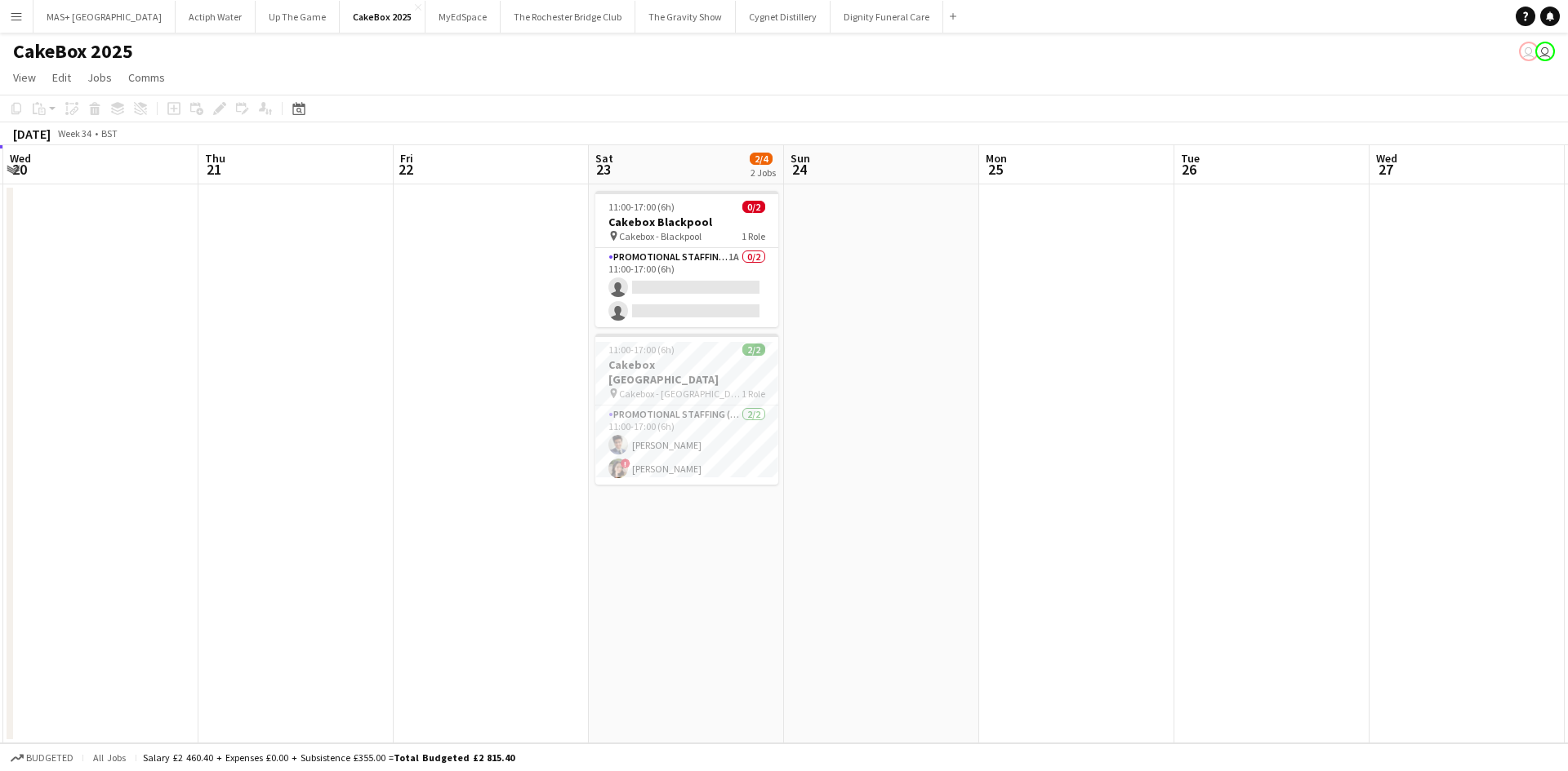
scroll to position [0, 490]
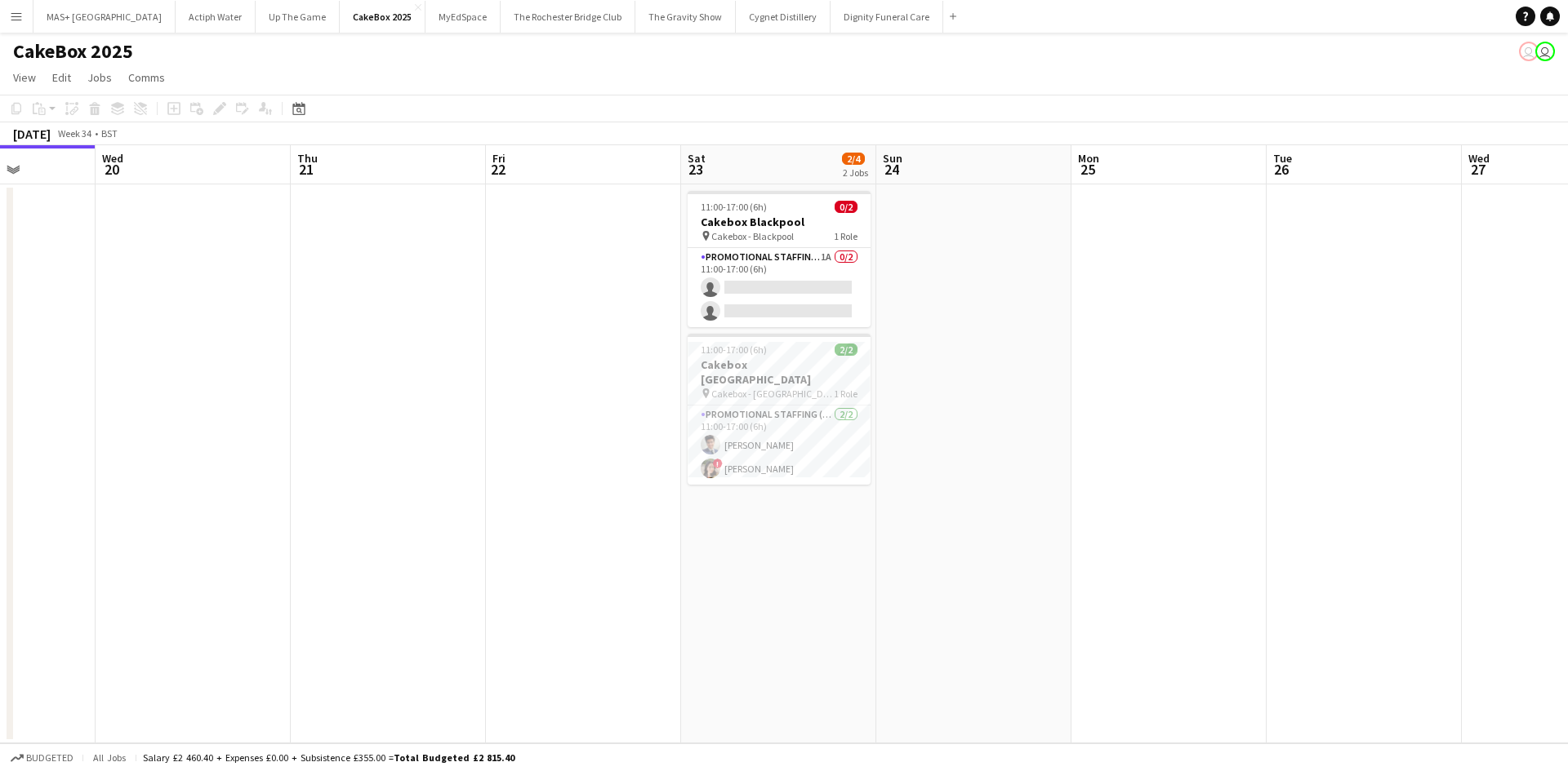
drag, startPoint x: 748, startPoint y: 390, endPoint x: 690, endPoint y: 390, distance: 58.0
click at [690, 390] on app-calendar-viewport "Sun 17 Mon 18 Tue 19 Wed 20 Thu 21 Fri 22 Sat 23 2/4 2 Jobs Sun 24 Mon 25 Tue 2…" at bounding box center [784, 445] width 1568 height 599
click at [791, 268] on app-card-role "Promotional Staffing (Brand Ambassadors) 1A 0/2 11:00-17:00 (6h) single-neutral…" at bounding box center [779, 288] width 183 height 79
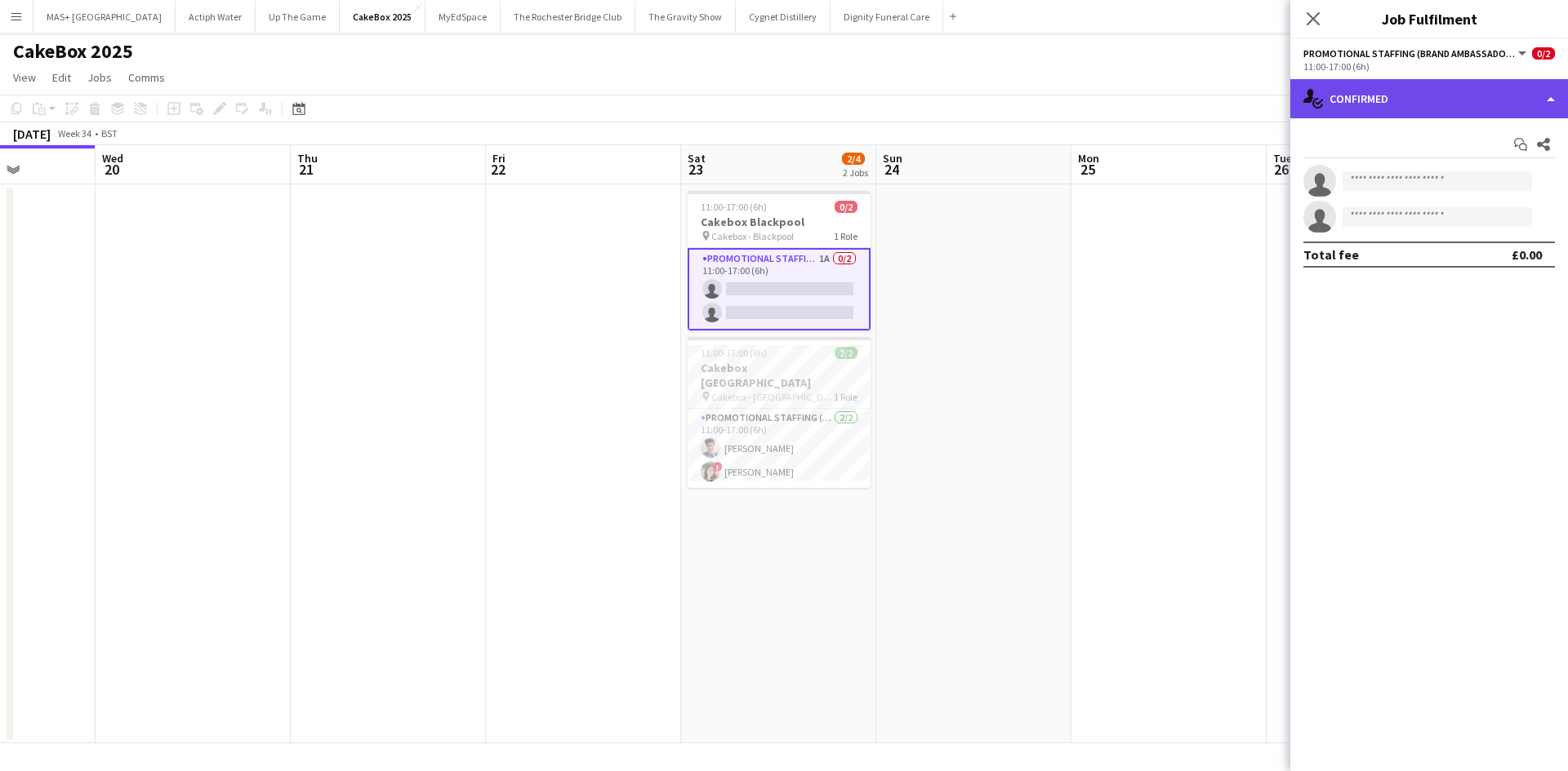
click at [1377, 82] on div "single-neutral-actions-check-2 Confirmed" at bounding box center [1429, 98] width 278 height 39
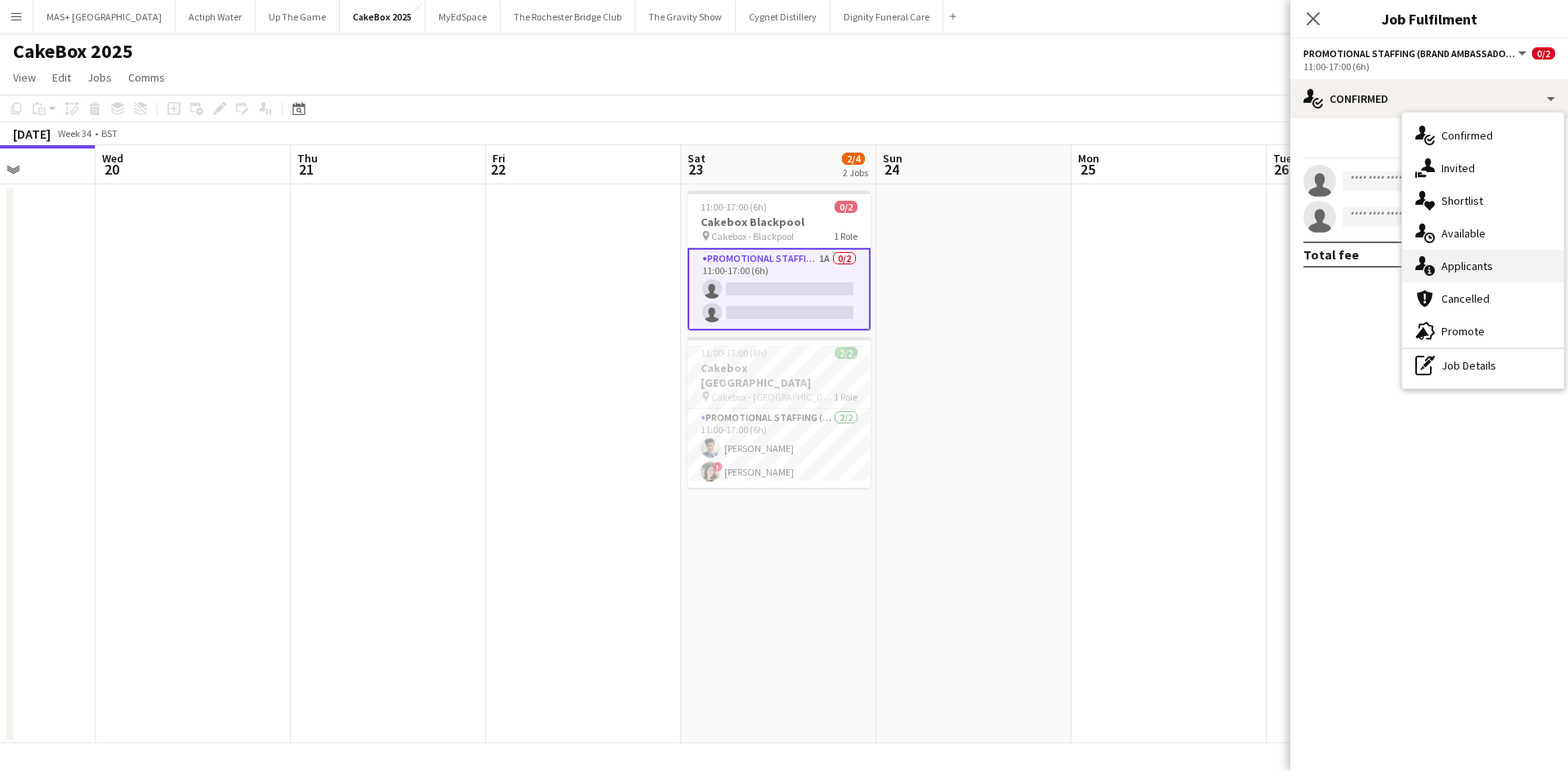
click at [1495, 267] on div "single-neutral-actions-information Applicants" at bounding box center [1483, 266] width 162 height 32
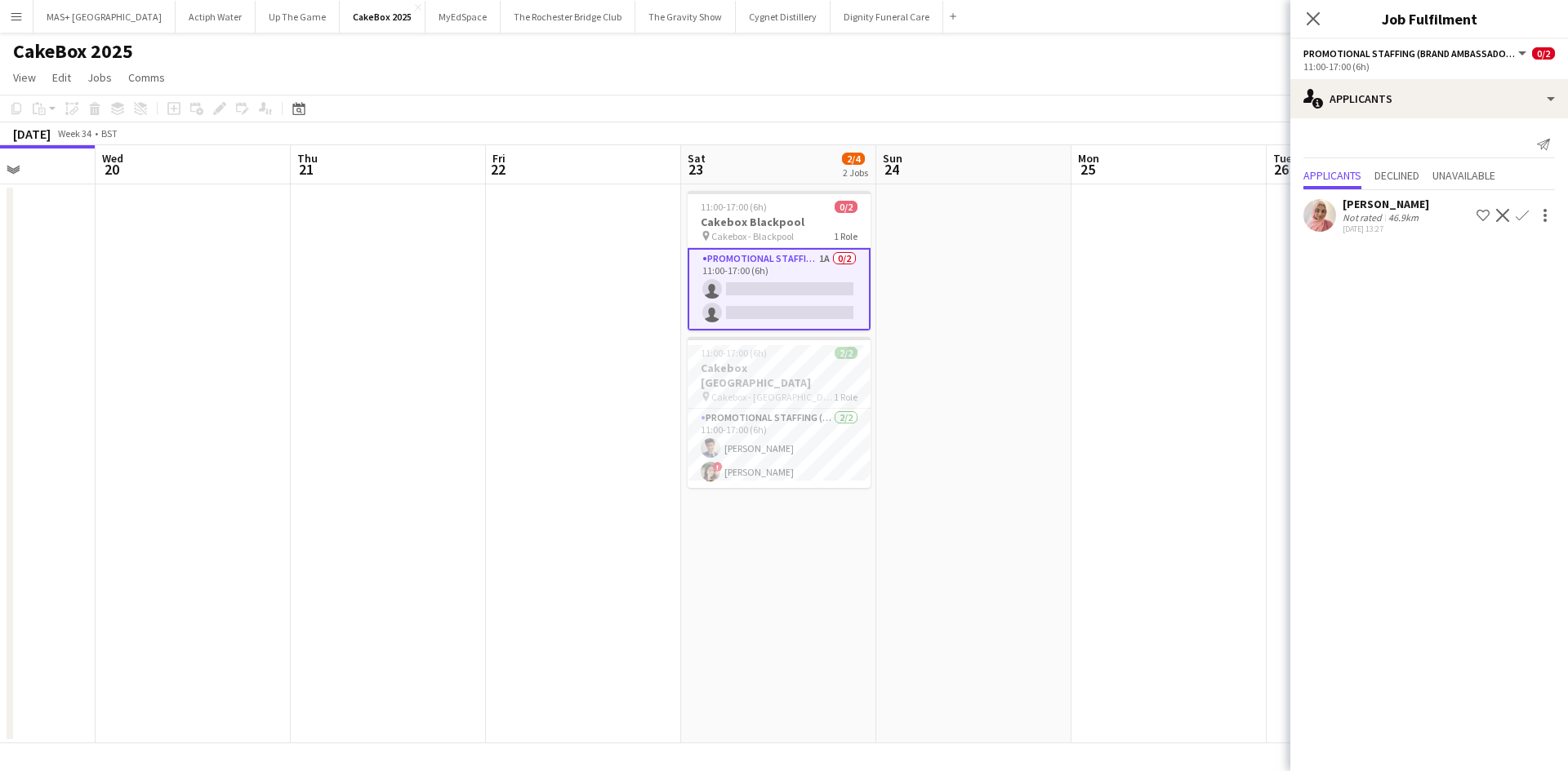
click at [444, 355] on app-date-cell at bounding box center [388, 464] width 195 height 559
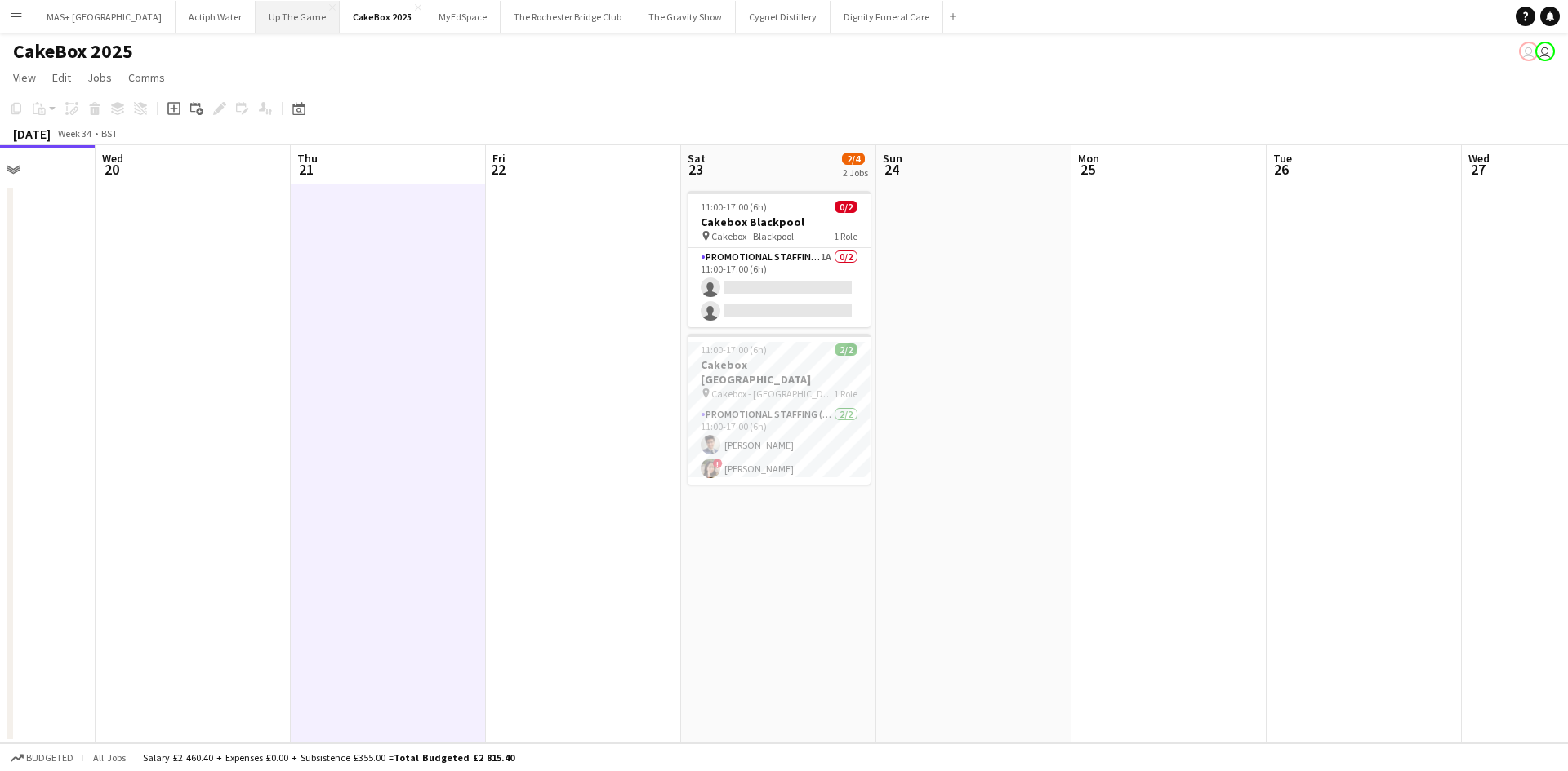
click at [256, 27] on button "Up The Game Close" at bounding box center [297, 17] width 84 height 32
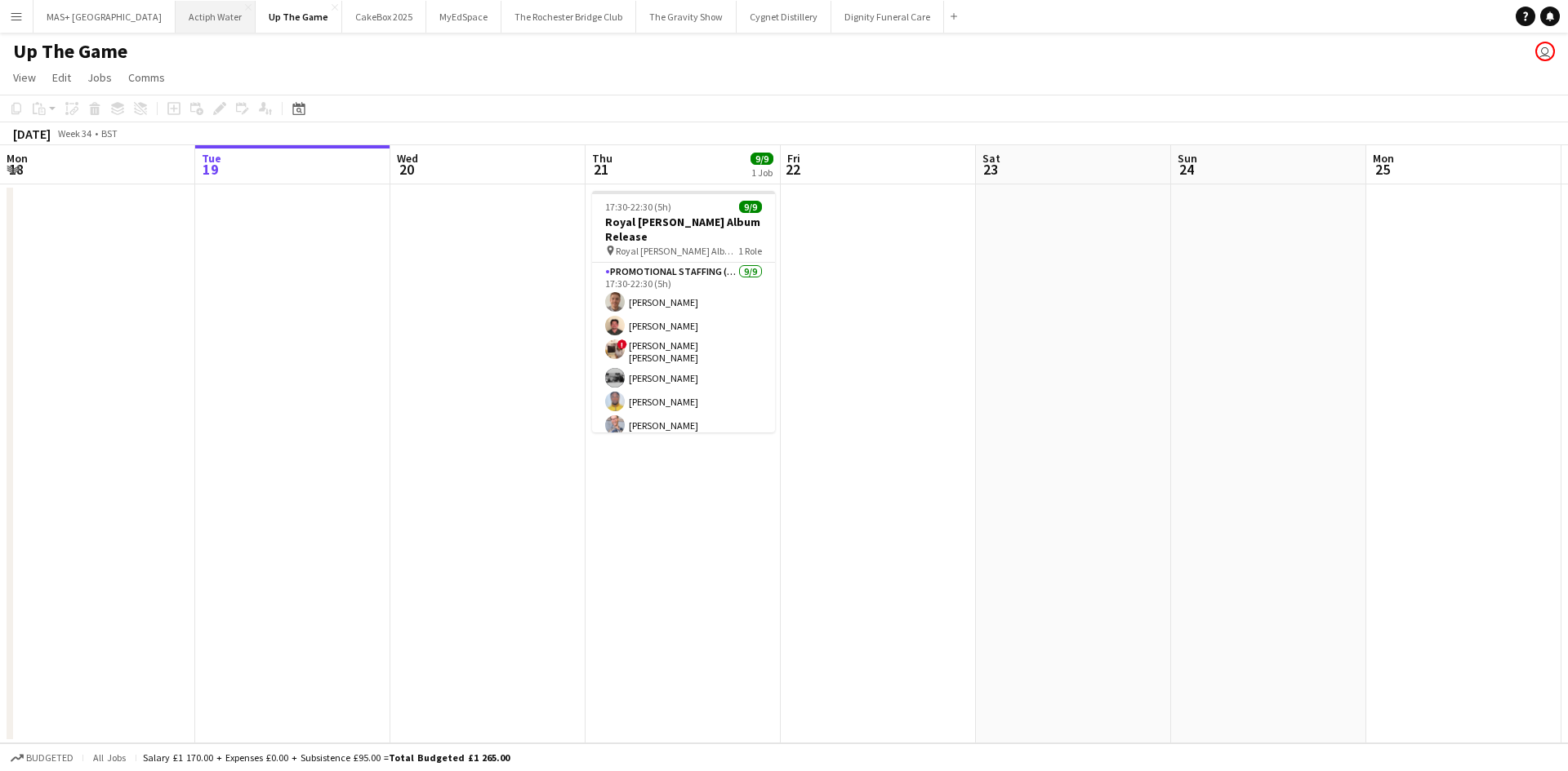
click at [175, 10] on button "Actiph Water Close" at bounding box center [215, 17] width 80 height 32
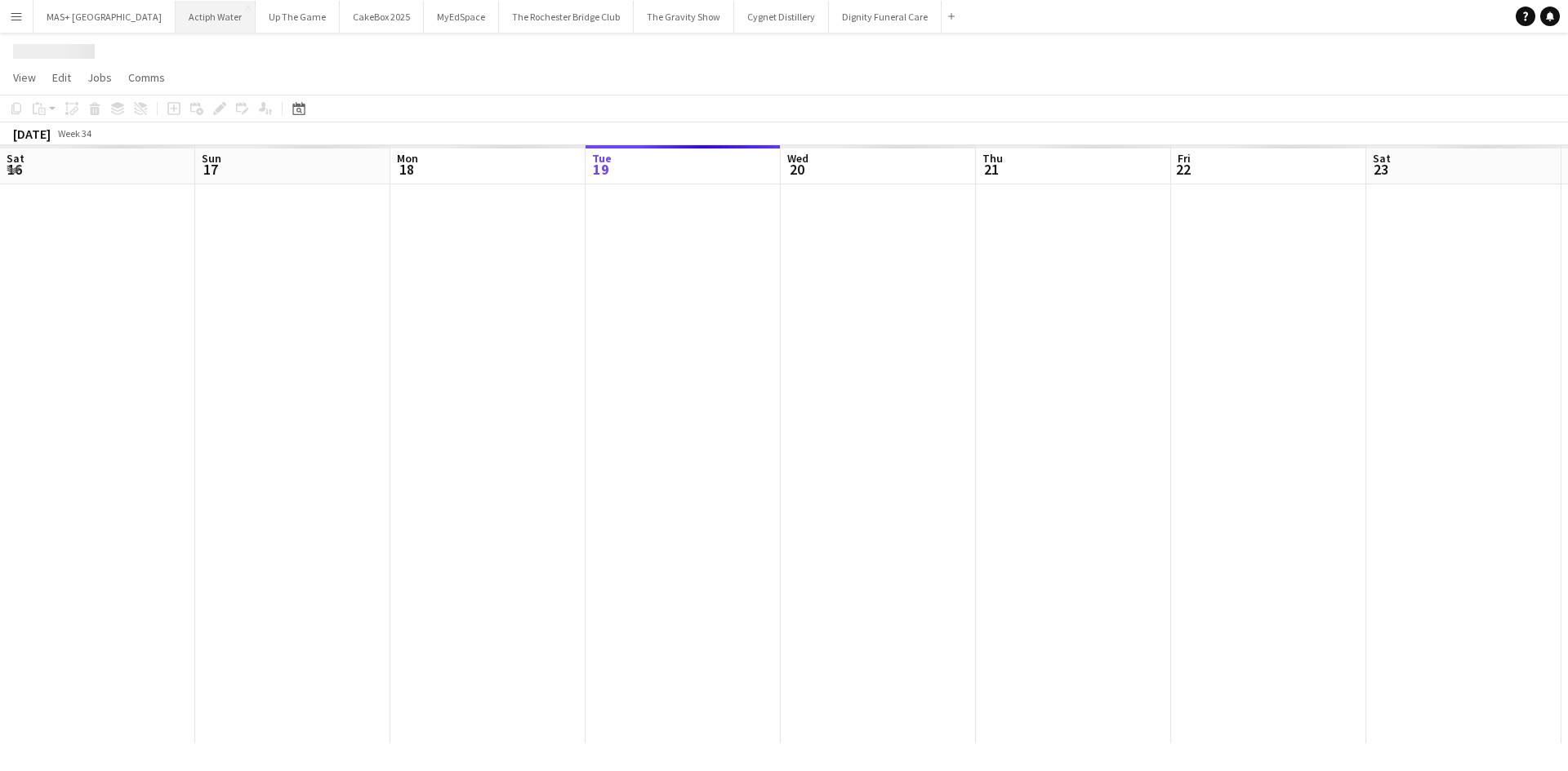
scroll to position [0, 390]
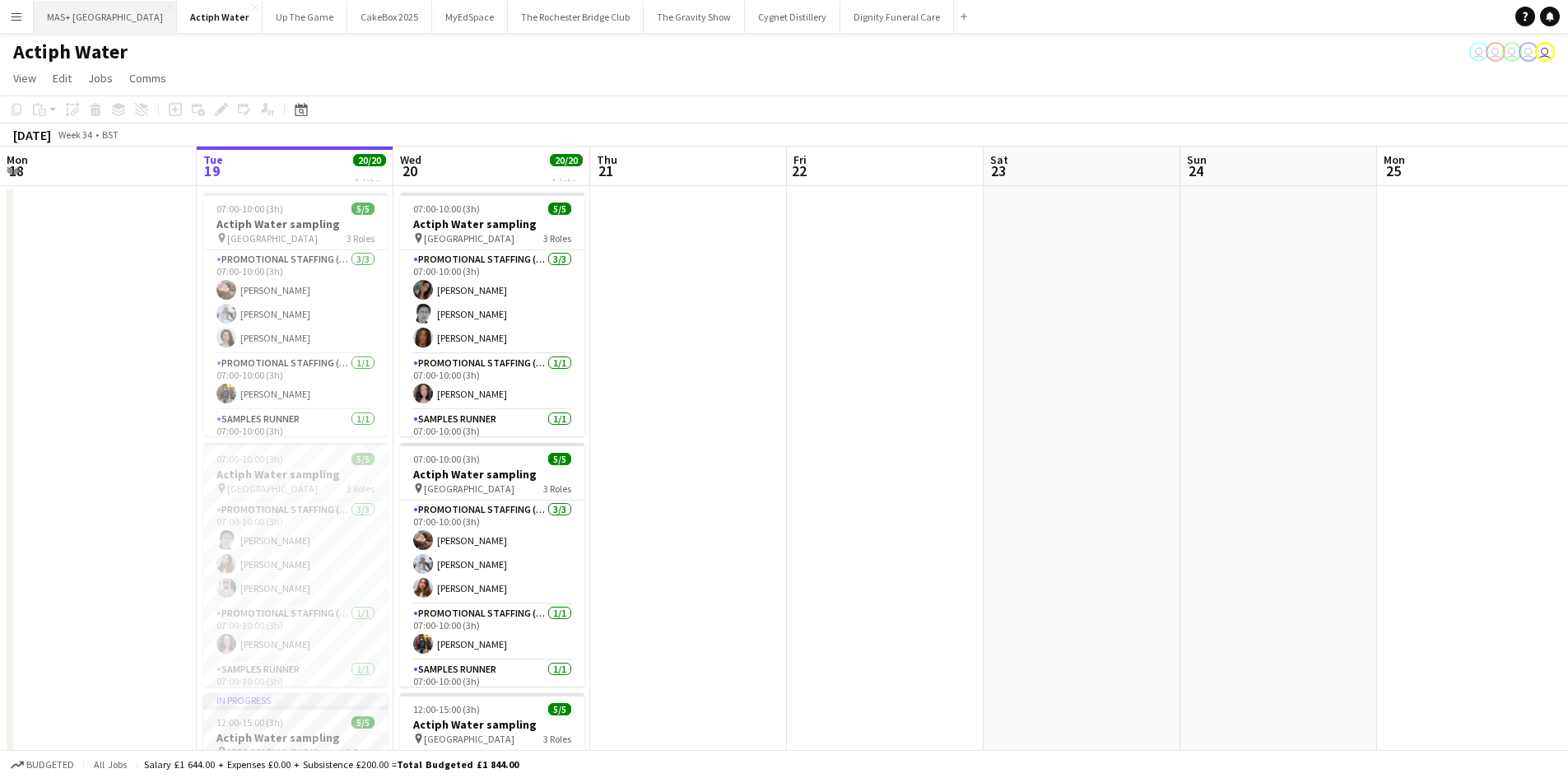
click at [67, 26] on button "MAS+ UK Close" at bounding box center [105, 17] width 143 height 32
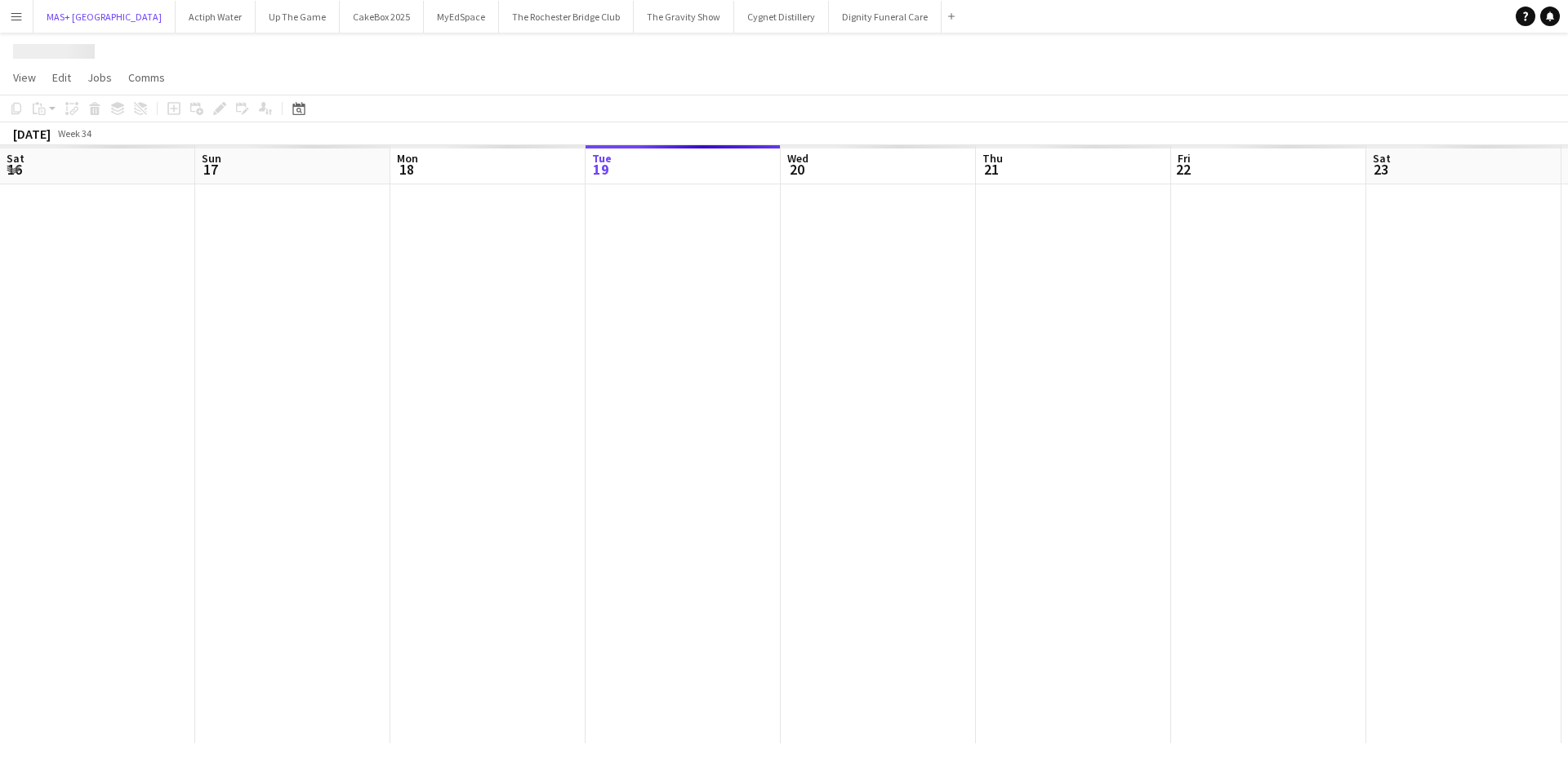
scroll to position [0, 390]
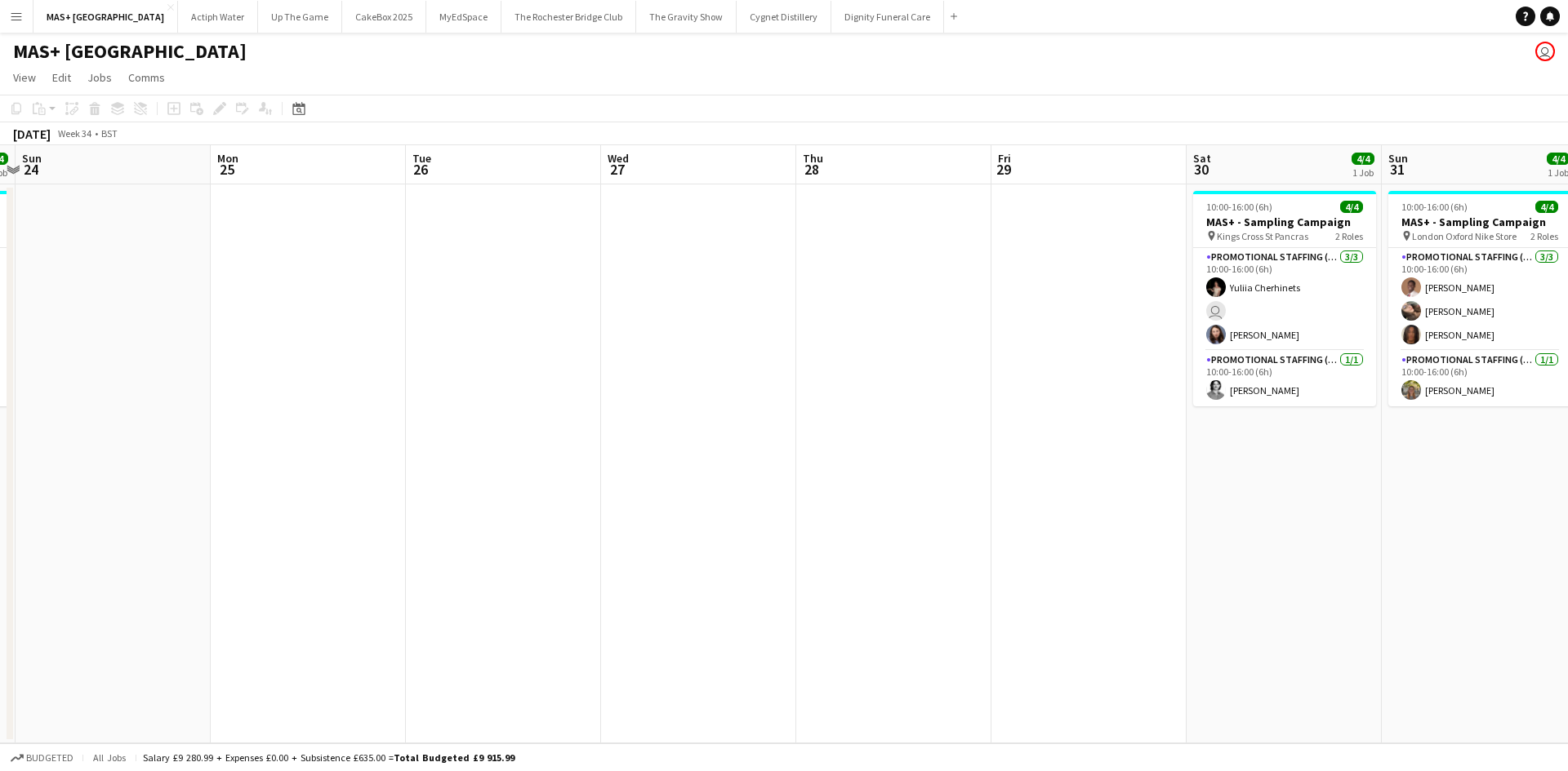
drag, startPoint x: 1233, startPoint y: 476, endPoint x: 340, endPoint y: 466, distance: 893.1
click at [340, 466] on app-calendar-viewport "Wed 20 Thu 21 Fri 22 Sat 23 4/4 1 Job Sun 24 Mon 25 Tue 26 Wed 27 Thu 28 Fri 29…" at bounding box center [784, 445] width 1568 height 599
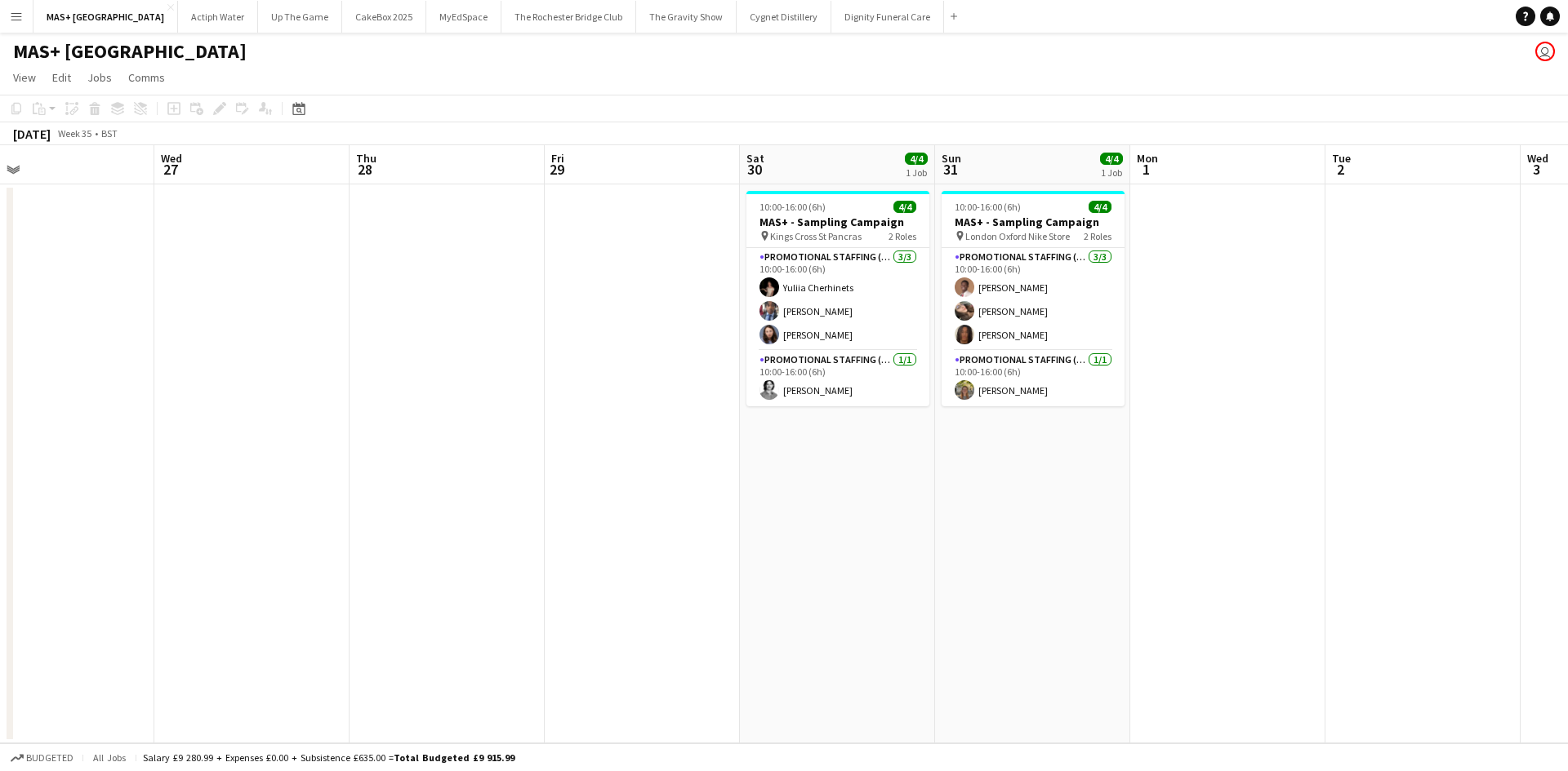
scroll to position [0, 630]
drag, startPoint x: 1143, startPoint y: 476, endPoint x: 431, endPoint y: 484, distance: 712.0
click at [431, 484] on app-calendar-viewport "Sat 23 4/4 1 Job Sun 24 Mon 25 Tue 26 Wed 27 Thu 28 Fri 29 Sat 30 4/4 1 Job Sun…" at bounding box center [784, 445] width 1568 height 599
click at [19, 12] on app-icon "Menu" at bounding box center [16, 16] width 13 height 13
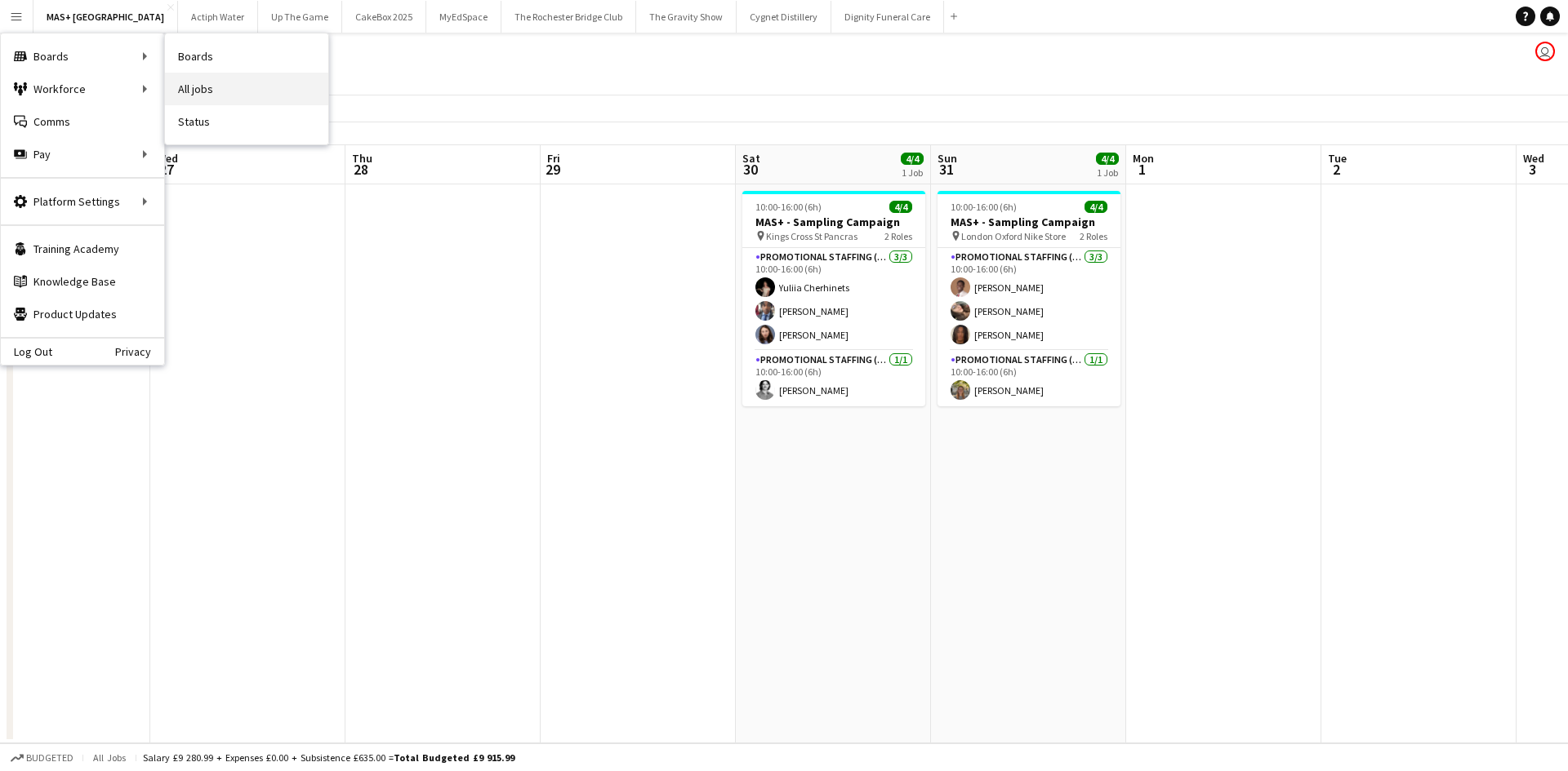
click at [216, 95] on link "All jobs" at bounding box center [246, 89] width 163 height 32
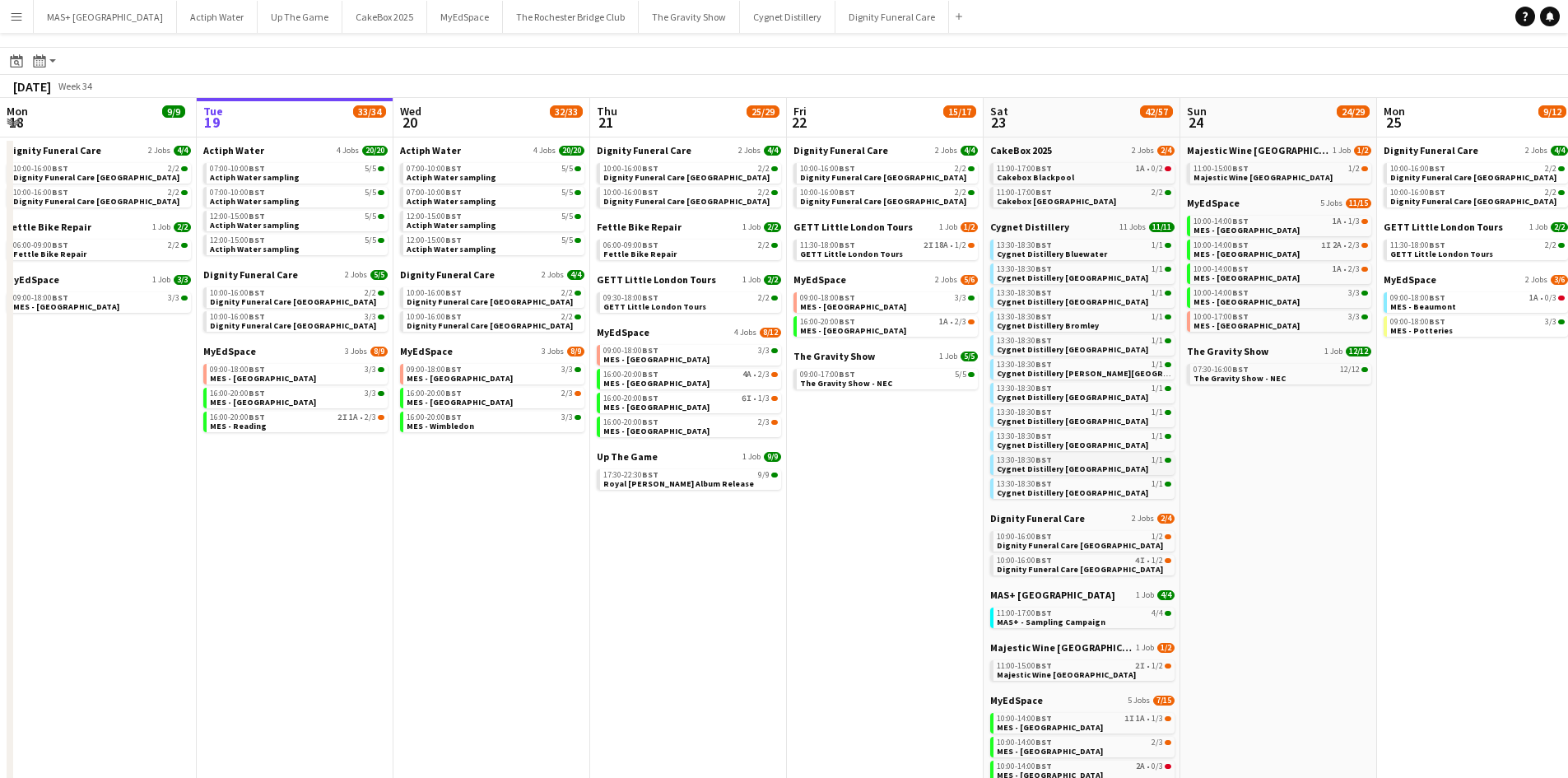
scroll to position [165, 0]
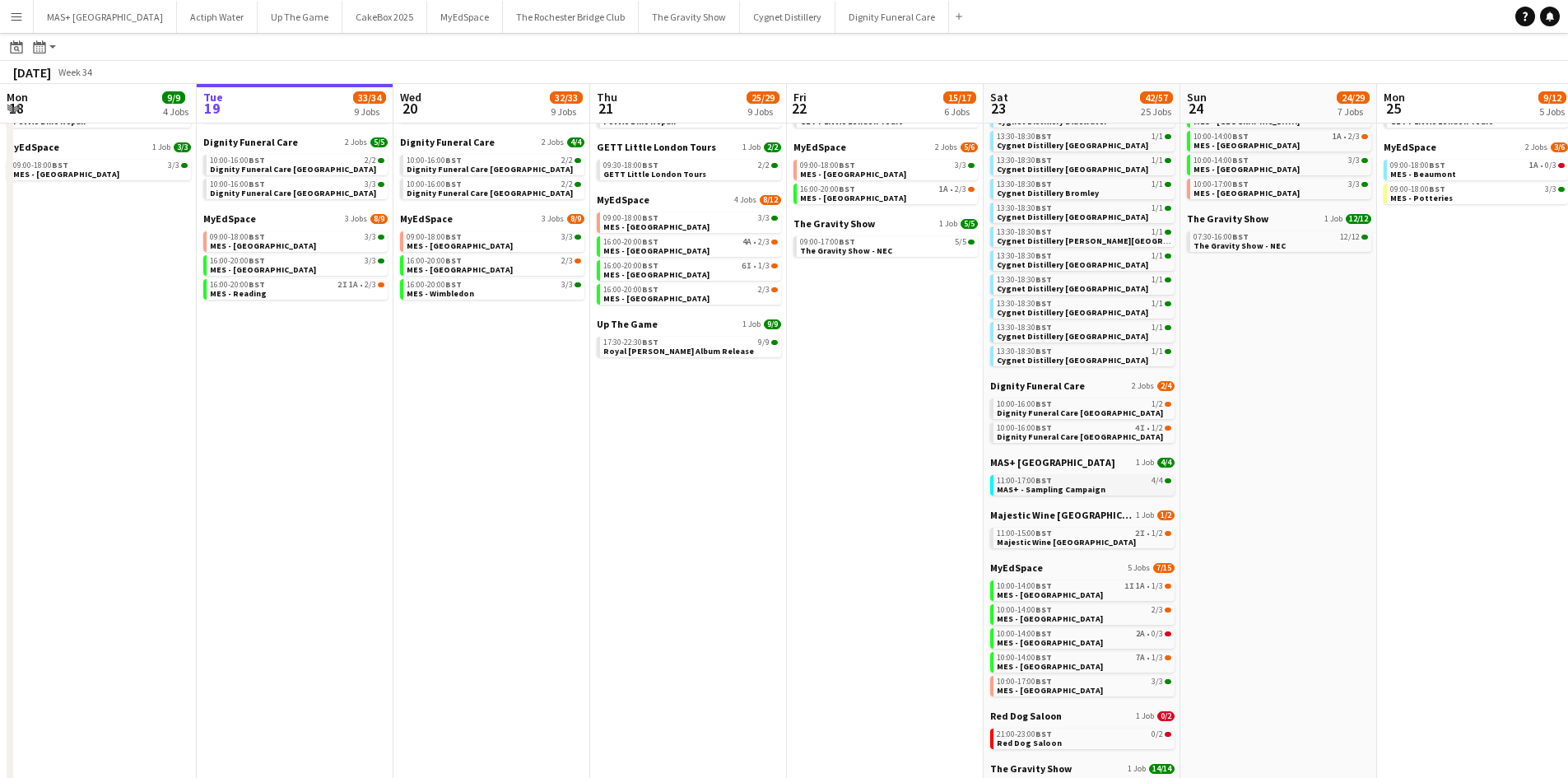
click at [1093, 489] on span "MAS+ - Sampling Campaign" at bounding box center [1051, 489] width 108 height 11
